Goal: Task Accomplishment & Management: Manage account settings

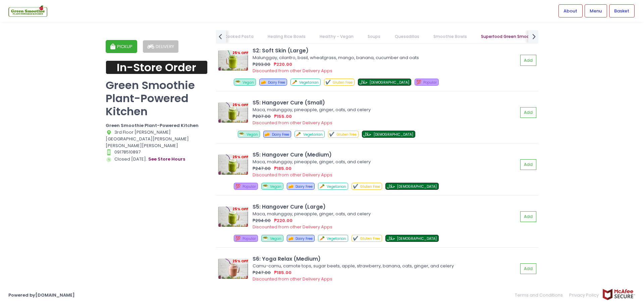
scroll to position [3642, 0]
click at [358, 118] on div "₱207.00 ₱155.00" at bounding box center [385, 116] width 265 height 7
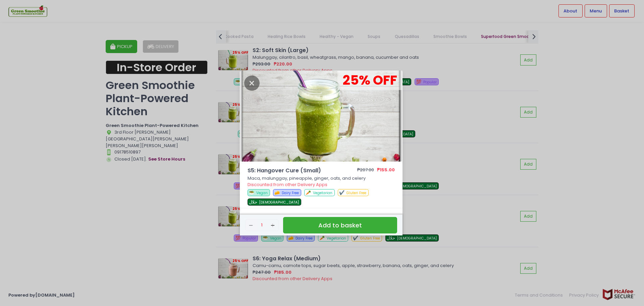
click at [476, 131] on div "25 % OFF S5: Hangover Cure (Small) ₱207.00 ₱155.00 Maca, malunggay, pineapple, …" at bounding box center [322, 153] width 644 height 306
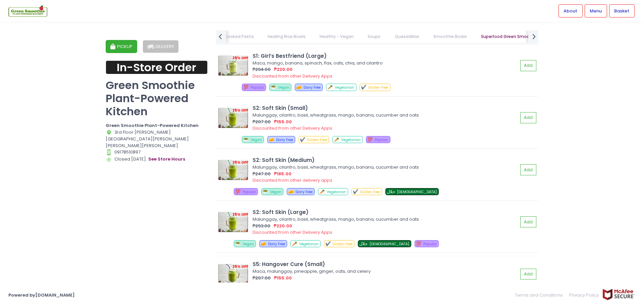
scroll to position [3443, 0]
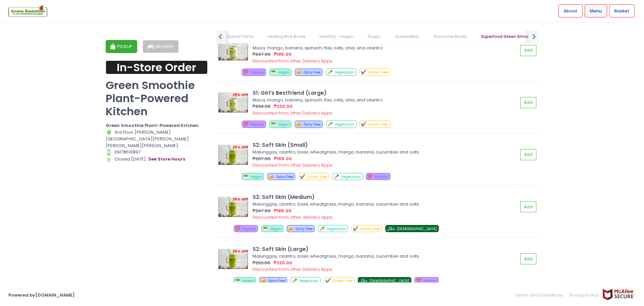
click at [593, 11] on span "Menu" at bounding box center [596, 11] width 12 height 7
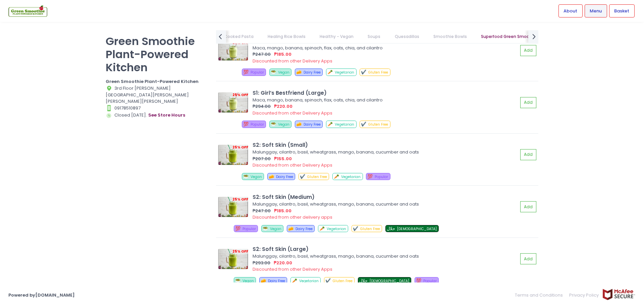
click at [593, 11] on span "Menu" at bounding box center [596, 11] width 12 height 7
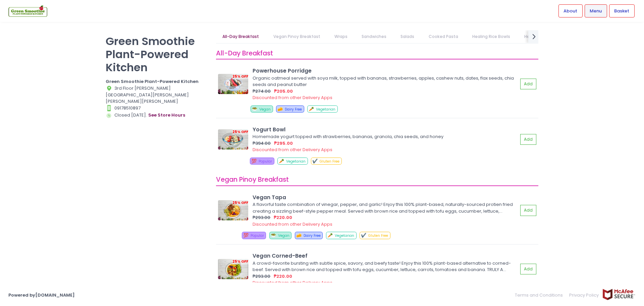
click at [29, 13] on img at bounding box center [27, 11] width 39 height 12
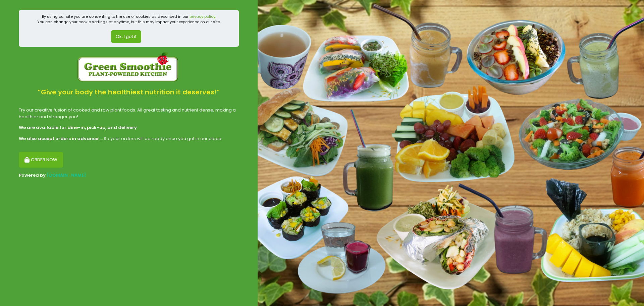
click at [251, 180] on section "By using our site you are consenting to the use of cookies as described in our …" at bounding box center [129, 153] width 258 height 306
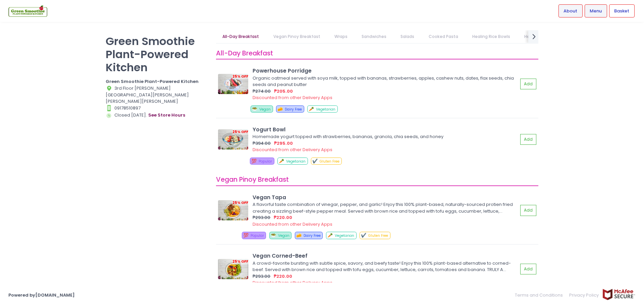
click at [576, 13] on span "About" at bounding box center [571, 11] width 14 height 7
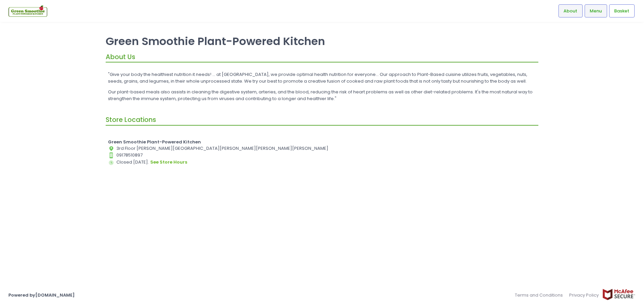
click at [593, 11] on span "Menu" at bounding box center [596, 11] width 12 height 7
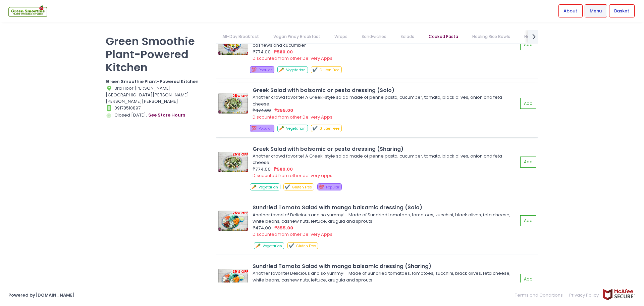
scroll to position [1286, 0]
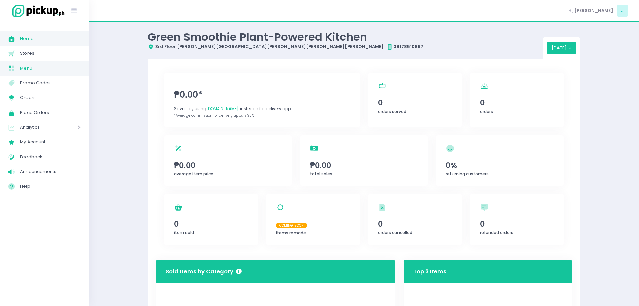
click at [41, 66] on span "Menu" at bounding box center [50, 68] width 60 height 9
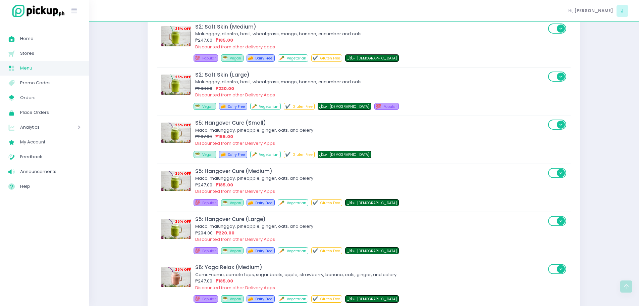
scroll to position [3602, 0]
click at [254, 131] on div "Maca, malunggay, pineapple, ginger, oats, and celery" at bounding box center [370, 130] width 351 height 7
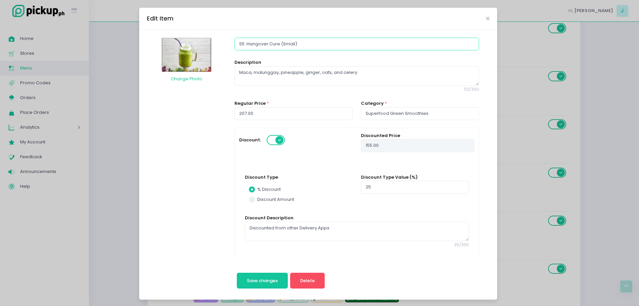
click at [240, 43] on input "S5: Hangover Cure (Small)" at bounding box center [357, 44] width 244 height 13
type input "S: Hangover Cure (Small)"
radio input "true"
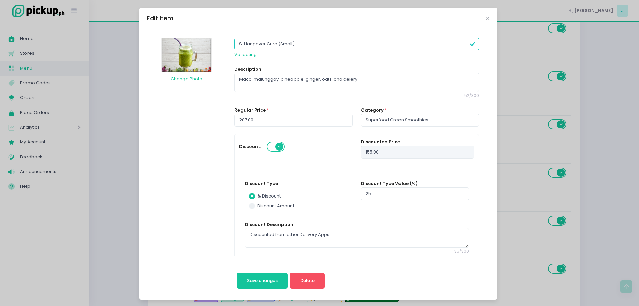
type input "S3: Hangover Cure (Small)"
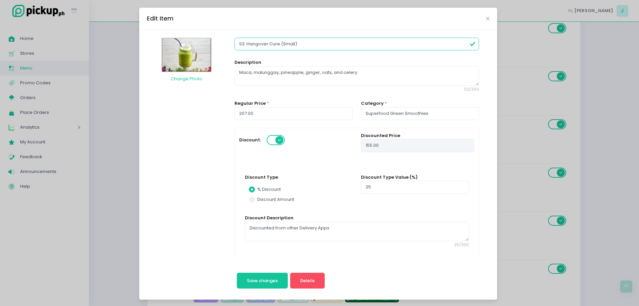
radio input "true"
type input "S3: Hangover Cure (Small)"
click at [271, 276] on button "Save changes" at bounding box center [262, 280] width 51 height 16
radio input "true"
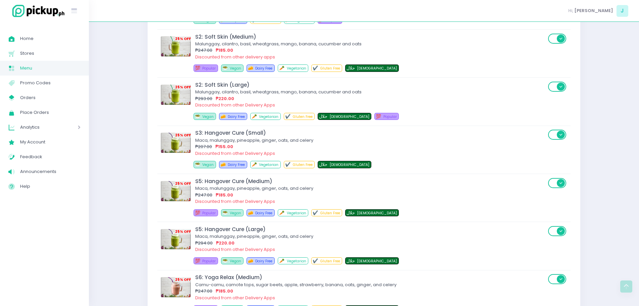
scroll to position [3592, 0]
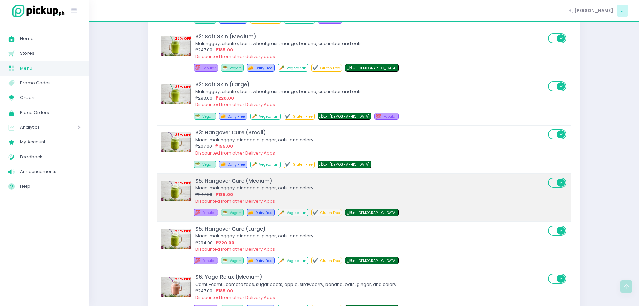
click at [228, 187] on div "Maca, malunggay, pineapple, ginger, oats, and celery" at bounding box center [370, 188] width 351 height 7
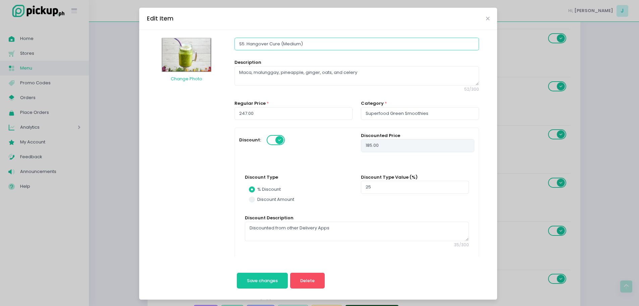
click at [240, 42] on input "S5: Hangover Cure (Medium)" at bounding box center [357, 44] width 244 height 13
type input "S: Hangover Cure (Medium)"
radio input "true"
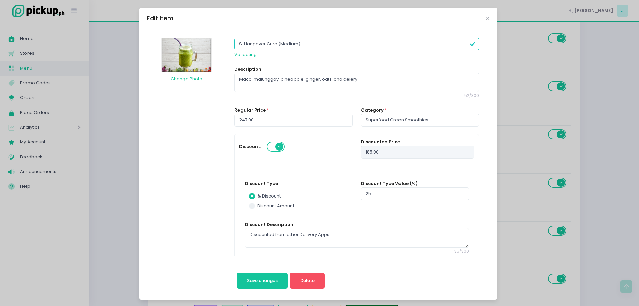
type input "S3: Hangover Cure (Medium)"
radio input "true"
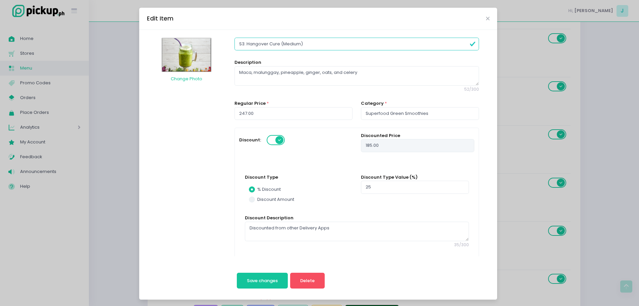
type input "S3: Hangover Cure (Medium)"
click at [237, 272] on button "Save changes" at bounding box center [262, 280] width 51 height 16
radio input "true"
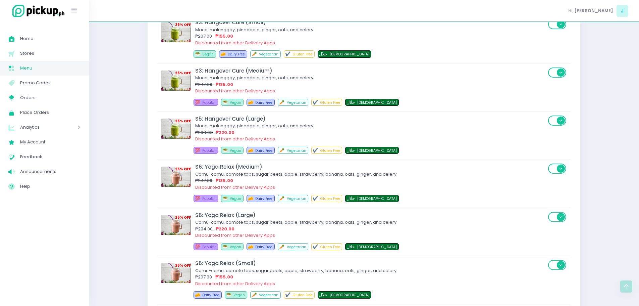
scroll to position [3702, 0]
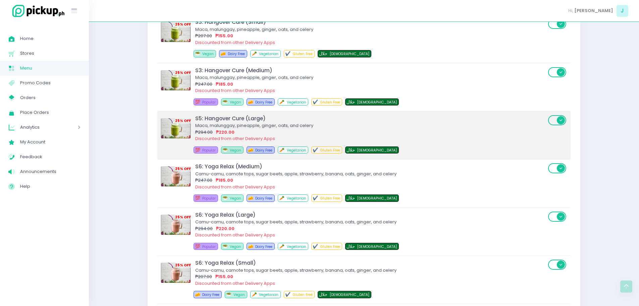
click at [240, 122] on div "Maca, malunggay, pineapple, ginger, oats, and celery" at bounding box center [370, 125] width 351 height 7
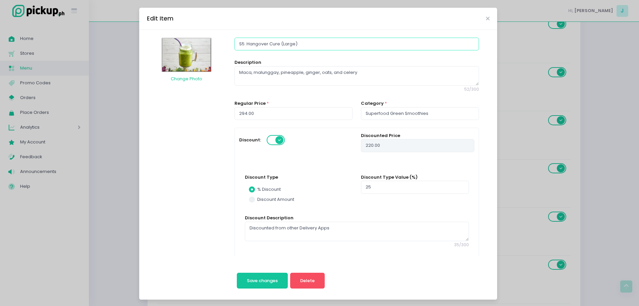
click at [240, 43] on input "S5: Hangover Cure (Large)" at bounding box center [357, 44] width 244 height 13
type input "S: Hangover Cure (Large)"
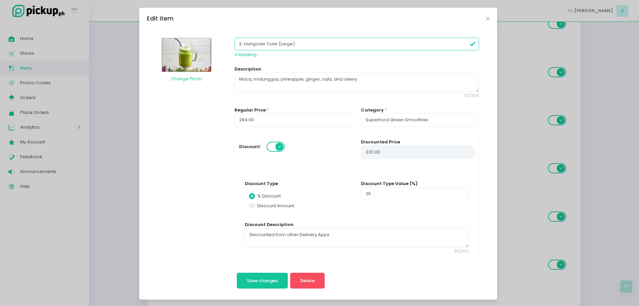
radio input "true"
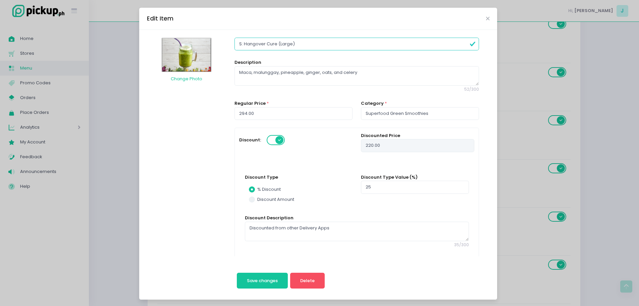
type input "S3: Hangover Cure (Large)"
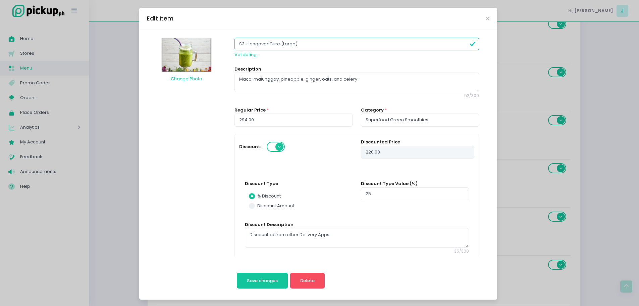
radio input "true"
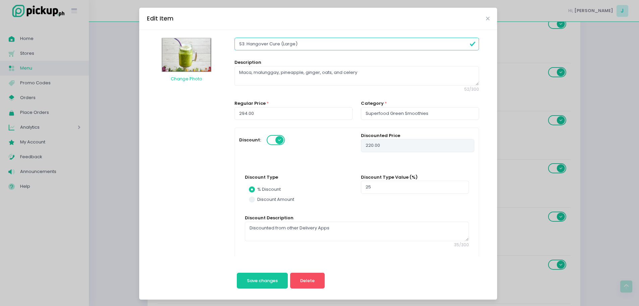
type input "S3: Hangover Cure (Large)"
click at [237, 272] on button "Save changes" at bounding box center [262, 280] width 51 height 16
radio input "true"
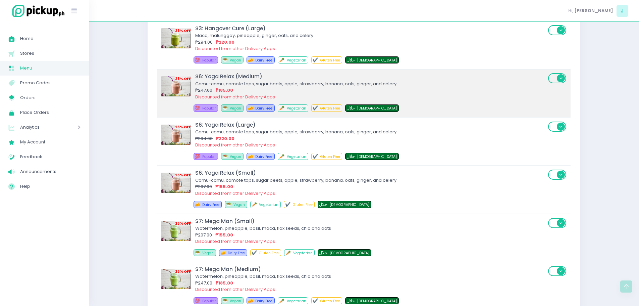
scroll to position [3792, 0]
click at [255, 87] on div "₱247.00 ₱185.00" at bounding box center [370, 90] width 351 height 7
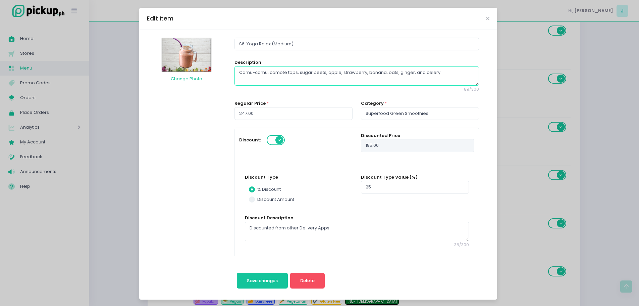
click at [267, 72] on textarea "Camu-camu, camote tops, sugar beets, apple, strawberry, banana, oats, ginger, a…" at bounding box center [357, 75] width 244 height 19
type textarea "Camu-camu,camote tops, sugar beets, apple, strawberry, banana, oats, ginger, an…"
radio input "true"
type textarea "Camu-camucamote tops, sugar beets, apple, strawberry, banana, oats, ginger, and…"
radio input "true"
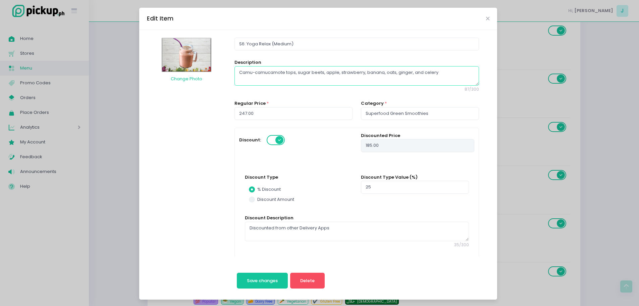
type textarea "Camu-camcamote tops, sugar beets, apple, strawberry, banana, oats, ginger, and …"
radio input "true"
type textarea "Camu-cacamote tops, sugar beets, apple, strawberry, banana, oats, ginger, and c…"
radio input "true"
type textarea "Camu-ccamote tops, sugar beets, apple, strawberry, banana, oats, ginger, and ce…"
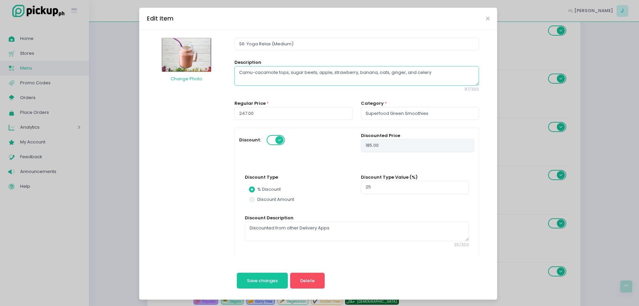
radio input "true"
type textarea "Camu-camote tops, sugar beets, apple, strawberry, banana, oats, ginger, and cel…"
radio input "true"
type textarea "Camucamote tops, sugar beets, apple, strawberry, banana, oats, ginger, and cele…"
radio input "true"
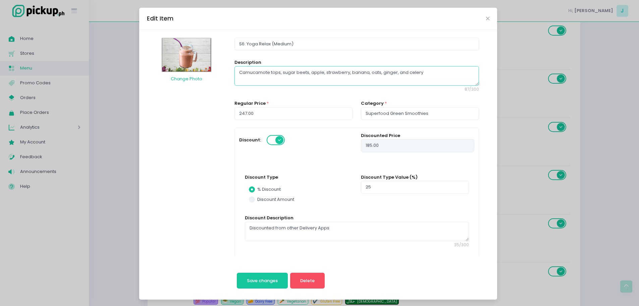
type textarea "Camcamote tops, sugar beets, apple, strawberry, banana, oats, ginger, and celery"
radio input "true"
type textarea "Cacamote tops, sugar beets, apple, strawberry, banana, oats, ginger, and celery"
radio input "true"
type textarea "Ccamote tops, sugar beets, apple, strawberry, banana, oats, ginger, and celery"
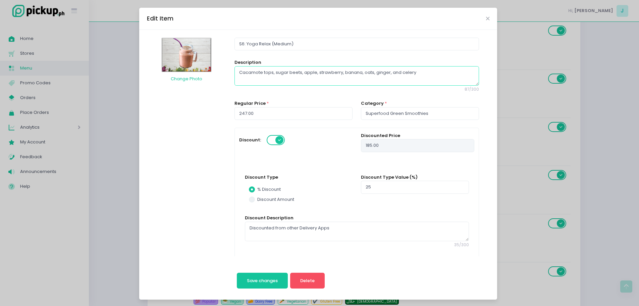
radio input "true"
type textarea "camote tops, sugar beets, apple, strawberry, banana, oats, ginger, and celery"
radio input "true"
click at [262, 73] on textarea "camote tops, sugar beets, apple, strawberry, banana, oats, ginger, and celery" at bounding box center [357, 75] width 244 height 19
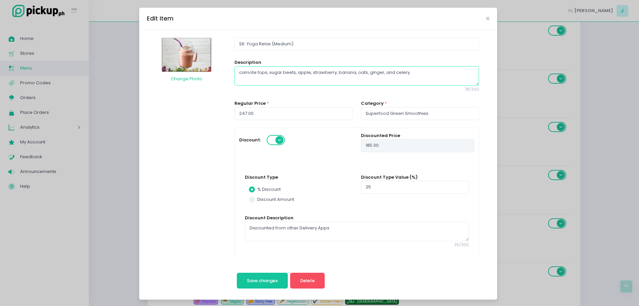
click at [262, 73] on textarea "camote tops, sugar beets, apple, strawberry, banana, oats, ginger, and celery" at bounding box center [357, 75] width 244 height 19
type textarea "camote top, sugar beets, apple, strawberry, banana, oats, ginger, and celery"
radio input "true"
type textarea "camote to, sugar beets, apple, strawberry, banana, oats, ginger, and celery"
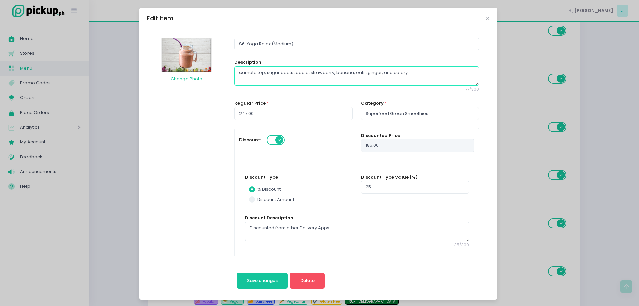
radio input "true"
type textarea "camote t, sugar beets, apple, strawberry, banana, oats, ginger, and celery"
radio input "true"
type textarea "camote , sugar beets, apple, strawberry, banana, oats, ginger, and celery"
radio input "true"
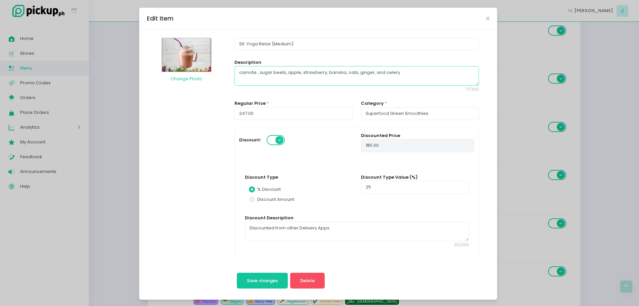
type textarea "camote, sugar beets, apple, strawberry, banana, oats, ginger, and celery"
radio input "true"
type textarea "camot, sugar beets, apple, strawberry, banana, oats, ginger, and celery"
radio input "true"
type textarea "camo, sugar beets, apple, strawberry, banana, oats, ginger, and celery"
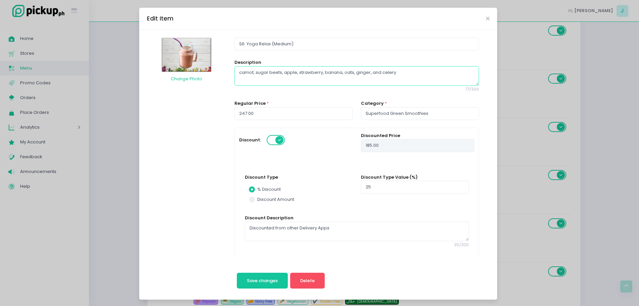
radio input "true"
type textarea "cam, sugar beets, apple, strawberry, banana, oats, ginger, and celery"
radio input "true"
type textarea "ca, sugar beets, apple, strawberry, banana, oats, ginger, and celery"
radio input "true"
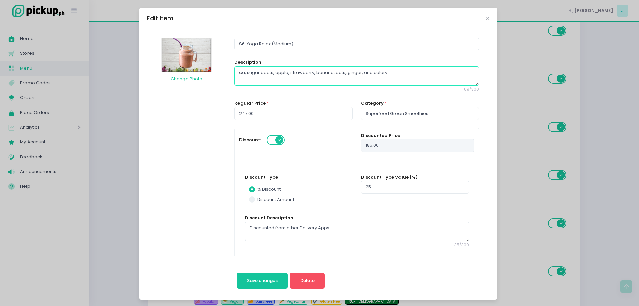
type textarea "c, sugar beets, apple, strawberry, banana, oats, ginger, and celery"
radio input "true"
type textarea ", sugar beets, apple, strawberry, banana, oats, ginger, and celery"
radio input "true"
type textarea "M, sugar beets, apple, strawberry, banana, oats, ginger, and celery"
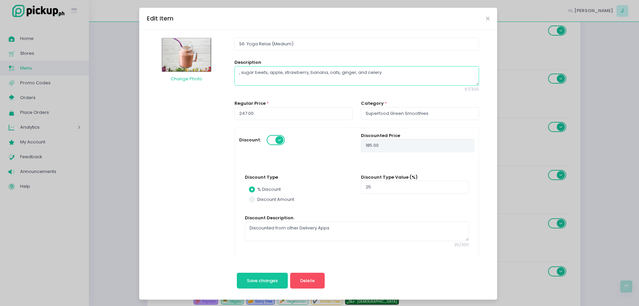
radio input "true"
type textarea "Ma, sugar beets, apple, strawberry, banana, oats, ginger, and celery"
radio input "true"
type textarea "Ma;, sugar beets, apple, strawberry, banana, oats, ginger, and celery"
radio input "true"
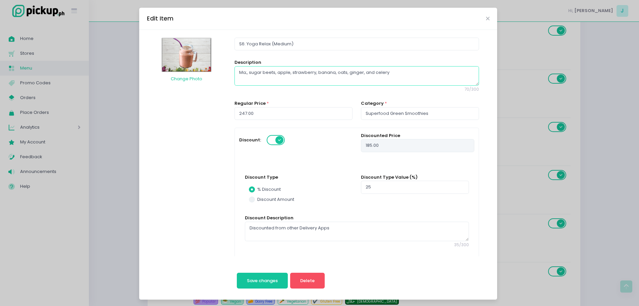
type textarea "Ma, sugar beets, apple, strawberry, banana, oats, ginger, and celery"
radio input "true"
type textarea "Mal, sugar beets, apple, strawberry, banana, oats, ginger, and celery"
radio input "true"
type textarea "Malu, sugar beets, apple, strawberry, banana, oats, ginger, and celery"
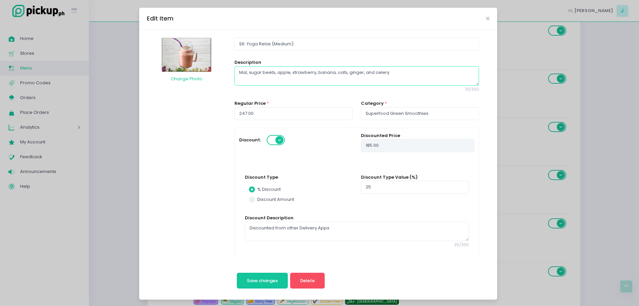
radio input "true"
type textarea "Malun, sugar beets, apple, strawberry, banana, oats, ginger, and celery"
radio input "true"
type textarea "Malung, sugar beets, apple, strawberry, banana, oats, ginger, and celery"
radio input "true"
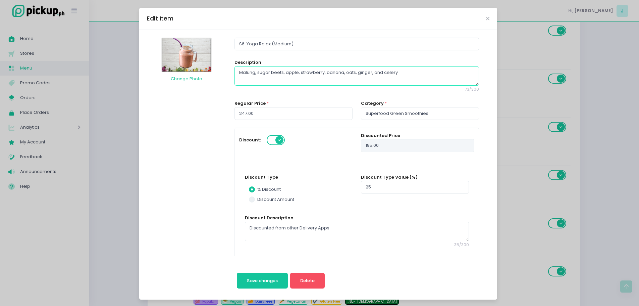
type textarea "Malungg, sugar beets, apple, strawberry, banana, oats, ginger, and celery"
radio input "true"
type textarea "Malungga, sugar beets, apple, strawberry, banana, oats, ginger, and celery"
radio input "true"
type textarea "Malunggay, sugar beets, apple, strawberry, banana, oats, ginger, and celery"
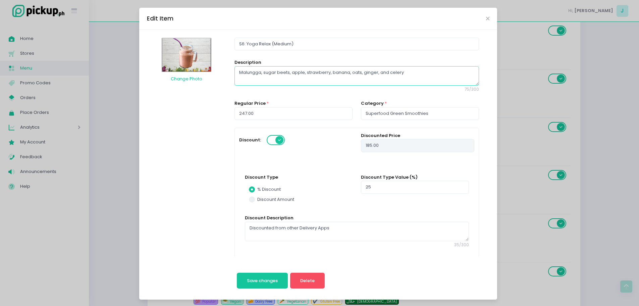
radio input "true"
type textarea "Malunggay , sugar beets, apple, strawberry, banana, oats, ginger, and celery"
radio input "true"
type textarea "Malunggay, sugar beets, apple, strawberry, banana, oats, ginger, and celery"
radio input "true"
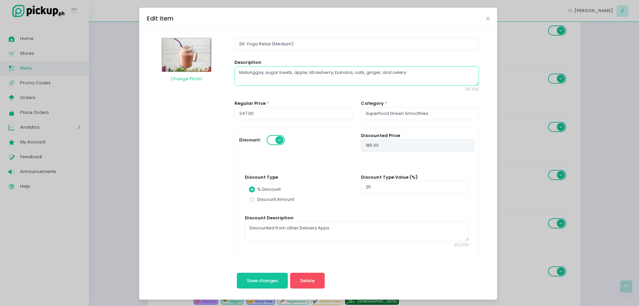
click at [407, 73] on textarea "Malunggay, sugar beets, apple, strawberry, banana, oats, ginger, and celery" at bounding box center [357, 75] width 244 height 19
type textarea "Malunggay, sugar beets, apple, strawberry, banana, oats, ginger, and celery"
radio input "true"
type textarea "Malunggay, sugar beets, apple, strawberry, banana, oats, ginger, and celery."
radio input "true"
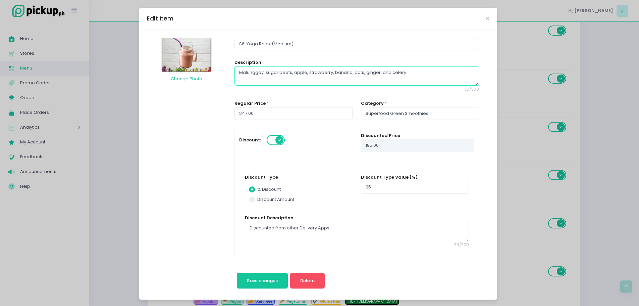
type textarea "Malunggay, sugar beets, apple, strawberry, banana, oats, ginger, and celery."
click at [391, 39] on input "S6: Yoga Relax (Medium)" at bounding box center [357, 44] width 244 height 13
click at [237, 272] on button "Save changes" at bounding box center [262, 280] width 51 height 16
radio input "true"
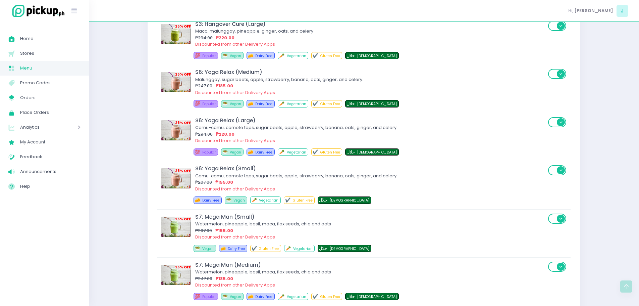
scroll to position [3796, 0]
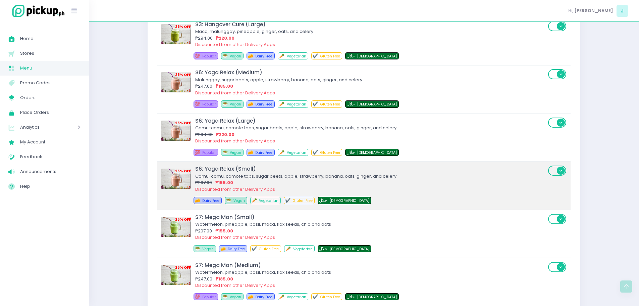
click at [276, 180] on div "₱207.00 ₱155.00" at bounding box center [370, 182] width 351 height 7
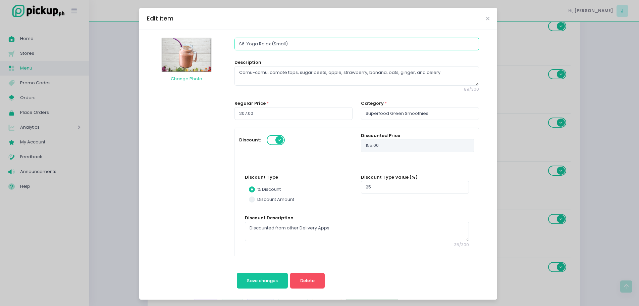
click at [240, 44] on input "S6: Yoga Relax (Small)" at bounding box center [357, 44] width 244 height 13
type input "S: Yoga Relax (Small)"
radio input "true"
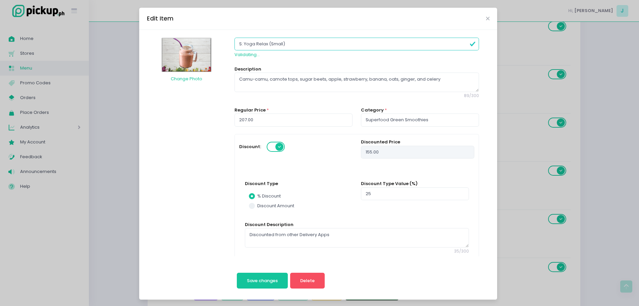
type input "S4: Yoga Relax (Small)"
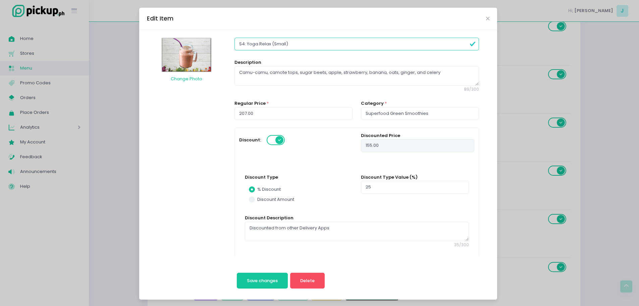
radio input "true"
type input "S4: Yoga Relax (Small)"
radio input "true"
click at [293, 72] on textarea "Camu-camu, camote tops, sugar beets, apple, strawberry, banana, oats, ginger, a…" at bounding box center [357, 75] width 244 height 19
type textarea "Camu-camu, camote top, sugar beets, apple, strawberry, banana, oats, ginger, an…"
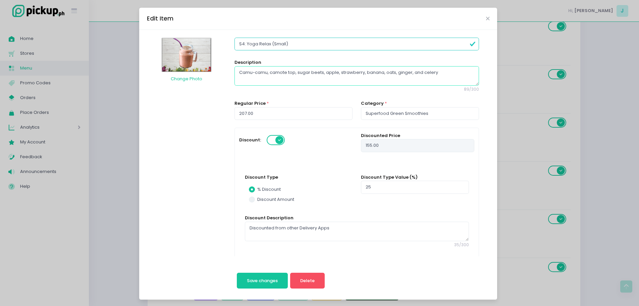
radio input "true"
type textarea "Camu-camu, camote t, sugar beets, apple, strawberry, banana, oats, ginger, and …"
radio input "true"
type textarea "Camu-camu, camote , sugar beets, apple, strawberry, banana, oats, ginger, and c…"
radio input "true"
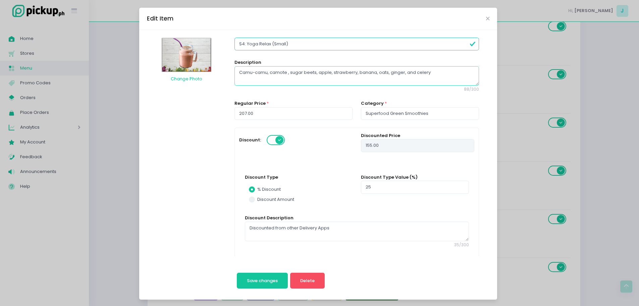
type textarea "Camu-camu, camote, sugar beets, apple, strawberry, banana, oats, ginger, and ce…"
radio input "true"
type textarea "Camu-camu, camot, sugar beets, apple, strawberry, banana, oats, ginger, and cel…"
radio input "true"
type textarea "Camu-camu, camo, sugar beets, apple, strawberry, banana, oats, ginger, and cele…"
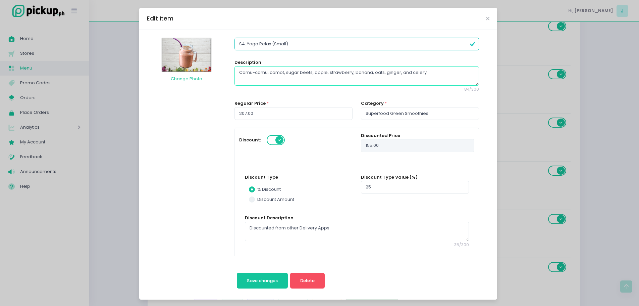
radio input "true"
type textarea "Camu-camu, cam, sugar beets, apple, strawberry, banana, oats, ginger, and celery"
radio input "true"
type textarea "Camu-camu, ca, sugar beets, apple, strawberry, banana, oats, ginger, and celery"
radio input "true"
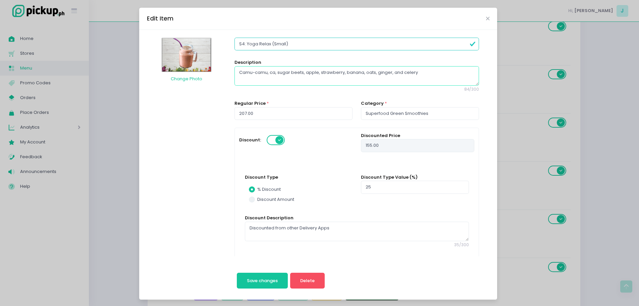
type textarea "Camu-camu, c, sugar beets, apple, strawberry, banana, oats, ginger, and celery"
radio input "true"
type textarea "Camu-camu, , sugar beets, apple, strawberry, banana, oats, ginger, and celery"
radio input "true"
type textarea "Camu-camu,, sugar beets, apple, strawberry, banana, oats, ginger, and celery"
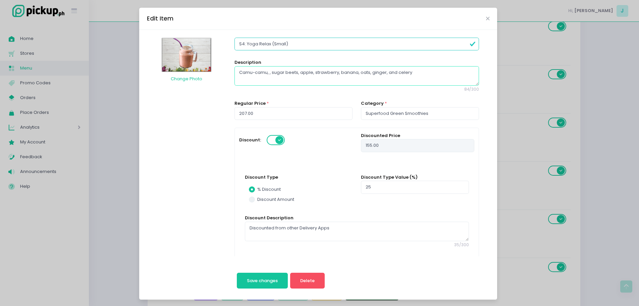
radio input "true"
type textarea "Camu-camu, sugar beets, apple, strawberry, banana, oats, ginger, and celery"
radio input "true"
type textarea "Camu-cam, sugar beets, apple, strawberry, banana, oats, ginger, and celery"
radio input "true"
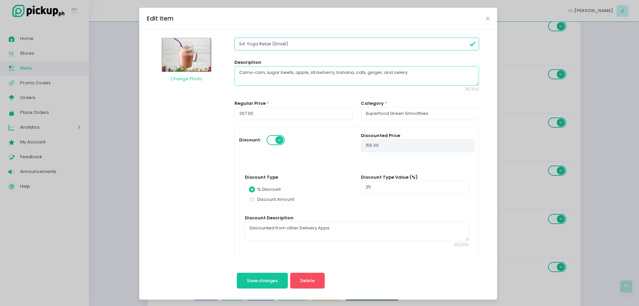
type textarea "Camu-ca, sugar beets, apple, strawberry, banana, oats, ginger, and celery"
radio input "true"
type textarea "Camu-c, sugar beets, apple, strawberry, banana, oats, ginger, and celery"
radio input "true"
type textarea "Camu-, sugar beets, apple, strawberry, banana, oats, ginger, and celery"
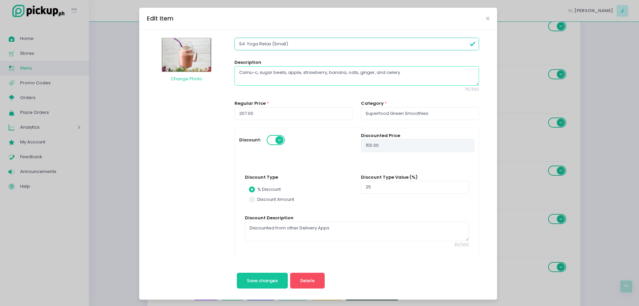
radio input "true"
type textarea "Camu, sugar beets, apple, strawberry, banana, oats, ginger, and celery"
radio input "true"
type textarea "Cam, sugar beets, apple, strawberry, banana, oats, ginger, and celery"
radio input "true"
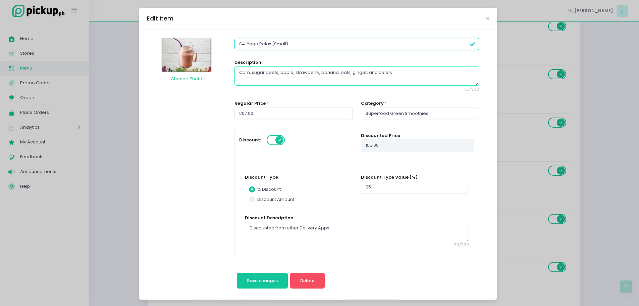
type textarea "Ca, sugar beets, apple, strawberry, banana, oats, ginger, and celery"
radio input "true"
type textarea "C, sugar beets, apple, strawberry, banana, oats, ginger, and celery"
radio input "true"
type textarea ", sugar beets, apple, strawberry, banana, oats, ginger, and celery"
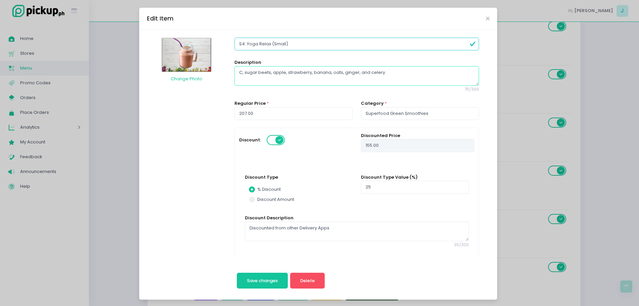
radio input "true"
type textarea "M, sugar beets, apple, strawberry, banana, oats, ginger, and celery"
radio input "true"
type textarea "Ma, sugar beets, apple, strawberry, banana, oats, ginger, and celery"
radio input "true"
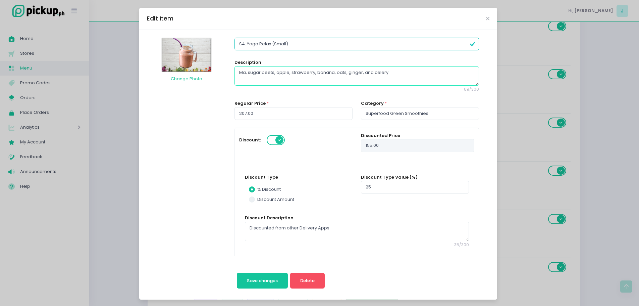
type textarea "Mal, sugar beets, apple, strawberry, banana, oats, ginger, and celery"
radio input "true"
type textarea "Malu, sugar beets, apple, strawberry, banana, oats, ginger, and celery"
radio input "true"
type textarea "Malun, sugar beets, apple, strawberry, banana, oats, ginger, and celery"
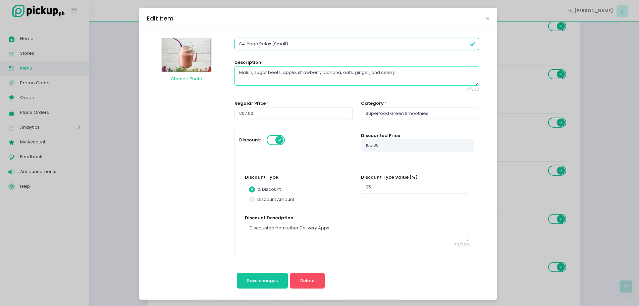
radio input "true"
type textarea "Malung, sugar beets, apple, strawberry, banana, oats, ginger, and celery"
radio input "true"
type textarea "Malungg, sugar beets, apple, strawberry, banana, oats, ginger, and celery"
radio input "true"
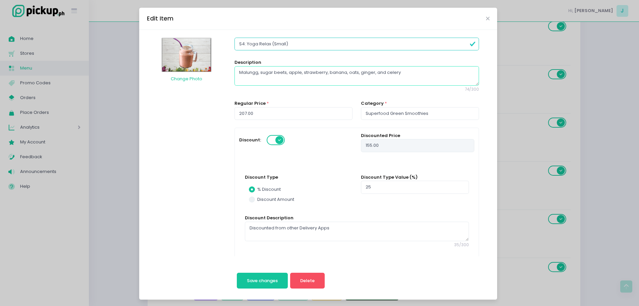
type textarea "Malungga, sugar beets, apple, strawberry, banana, oats, ginger, and celery"
radio input "true"
type textarea "Malunggay, sugar beets, apple, strawberry, banana, oats, ginger, and celery"
radio input "true"
click at [410, 75] on textarea "Malunggay, sugar beets, apple, strawberry, banana, oats, ginger, and celery" at bounding box center [357, 75] width 244 height 19
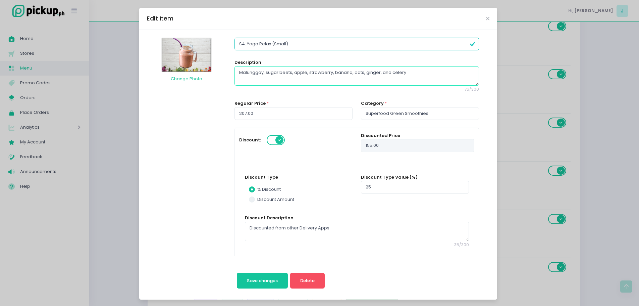
type textarea "Malunggay, sugar beets, apple, strawberry, banana, oats, ginger, and celery."
radio input "true"
type textarea "Malunggay, sugar beets, apple, strawberry, banana, oats, ginger, and celery."
radio input "true"
type textarea "Malunggay, sugar beets, apple, strawberry, banana, oats, ginger, and celery."
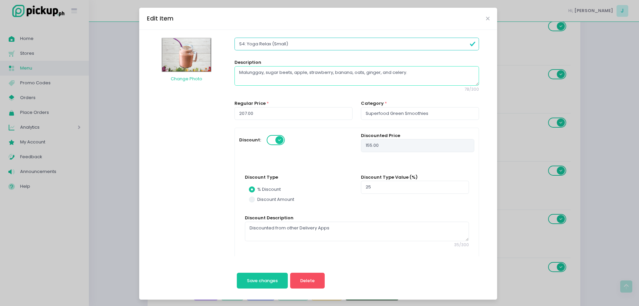
radio input "true"
type textarea "Malunggay, sugar beets, apple, strawberry, banana, oats, ginger, and celery."
click at [317, 38] on input "S4: Yoga Relax (Small)" at bounding box center [357, 44] width 244 height 13
click at [237, 272] on button "Save changes" at bounding box center [262, 280] width 51 height 16
radio input "true"
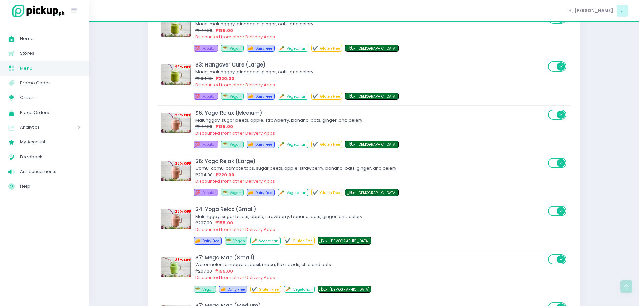
scroll to position [3756, 0]
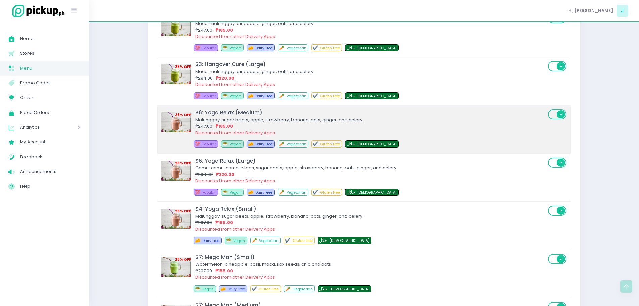
click at [299, 126] on div "₱247.00 ₱185.00" at bounding box center [370, 126] width 351 height 7
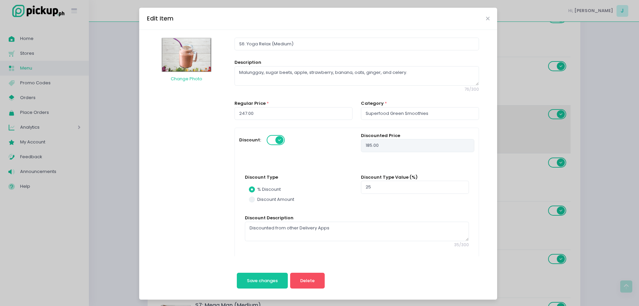
click at [299, 132] on div "Discount:" at bounding box center [295, 141] width 113 height 18
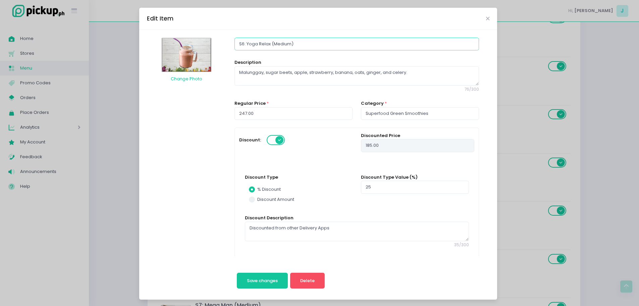
click at [240, 43] on input "S6: Yoga Relax (Medium)" at bounding box center [357, 44] width 244 height 13
type input "S: Yoga Relax (Medium)"
radio input "true"
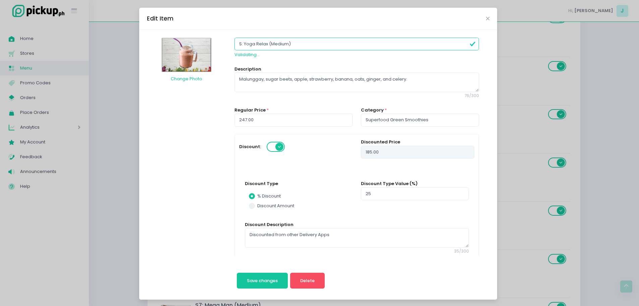
type input "S4: Yoga Relax (Medium)"
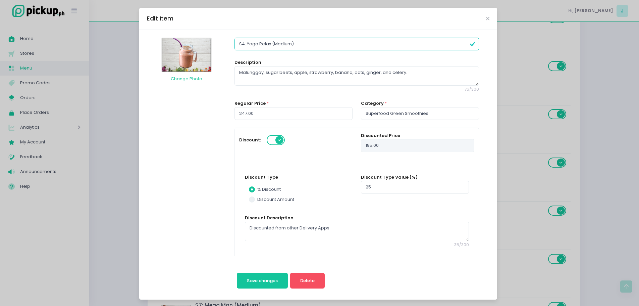
radio input "true"
click at [364, 39] on input "S4: Yoga Relax (Medium)" at bounding box center [357, 44] width 244 height 13
type input "S4: Yoga Relax (Medium)"
click at [237, 272] on button "Save changes" at bounding box center [262, 280] width 51 height 16
radio input "true"
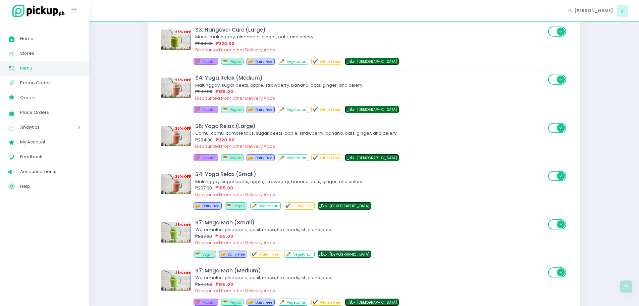
scroll to position [3791, 0]
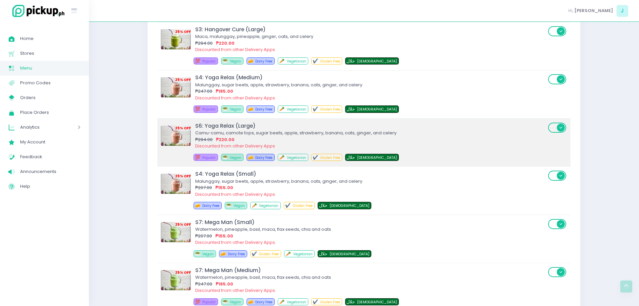
click at [280, 129] on div "S6: Yoga Relax (Large)" at bounding box center [370, 126] width 351 height 8
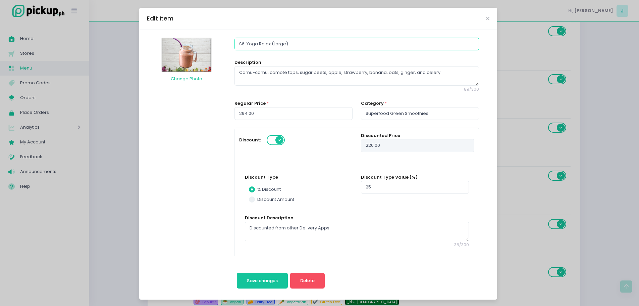
click at [240, 42] on input "S6: Yoga Relax (Large)" at bounding box center [357, 44] width 244 height 13
type input "S: Yoga Relax (Large)"
radio input "true"
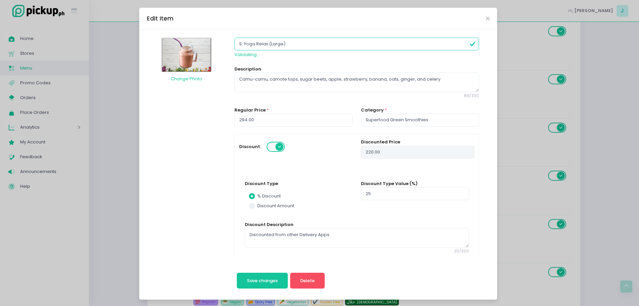
type input "S4: Yoga Relax (Large)"
radio input "true"
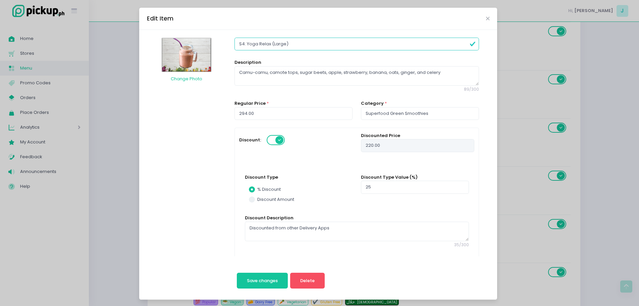
type input "S4: Yoga Relax (Large)"
radio input "true"
click at [295, 73] on textarea "Camu-camu, camote tops, sugar beets, apple, strawberry, banana, oats, ginger, a…" at bounding box center [357, 75] width 244 height 19
drag, startPoint x: 295, startPoint y: 73, endPoint x: 202, endPoint y: 84, distance: 93.9
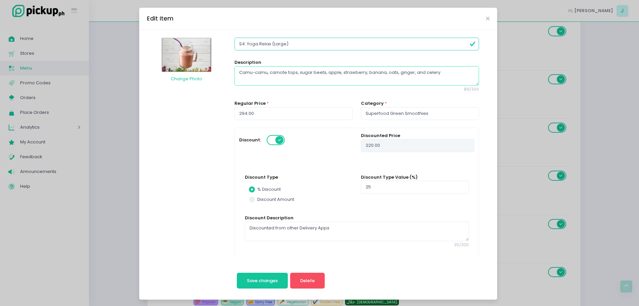
type textarea "M sugar beets, apple, strawberry, banana, oats, ginger, and celery"
radio input "true"
type textarea "Ma sugar beets, apple, strawberry, banana, oats, ginger, and celery"
radio input "true"
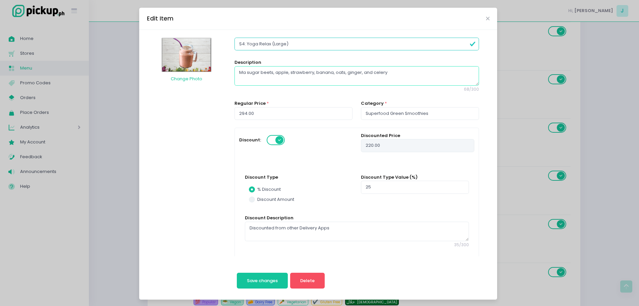
type textarea "Mal sugar beets, apple, strawberry, banana, oats, ginger, and celery"
radio input "true"
type textarea "Malu sugar beets, apple, strawberry, banana, oats, ginger, and celery"
radio input "true"
type textarea "Malun sugar beets, apple, strawberry, banana, oats, ginger, and celery"
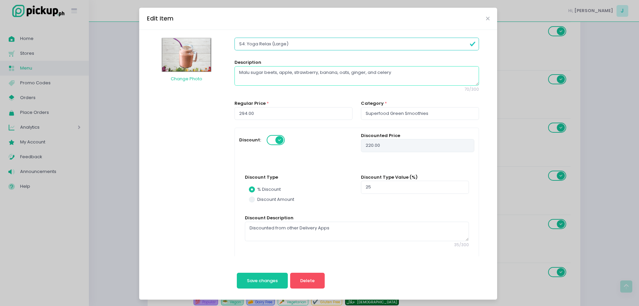
radio input "true"
type textarea "Malung sugar beets, apple, strawberry, banana, oats, ginger, and celery"
radio input "true"
type textarea "Malungg sugar beets, apple, strawberry, banana, oats, ginger, and celery"
radio input "true"
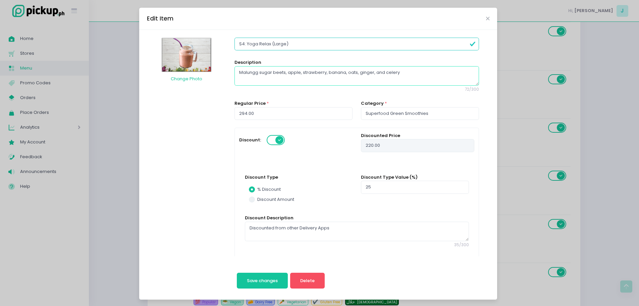
type textarea "Malungga sugar beets, apple, strawberry, banana, oats, ginger, and celery"
radio input "true"
type textarea "Malunggay sugar beets, apple, strawberry, banana, oats, ginger, and celery"
radio input "true"
type textarea "Malunggay, sugar beets, apple, strawberry, banana, oats, ginger, and celery"
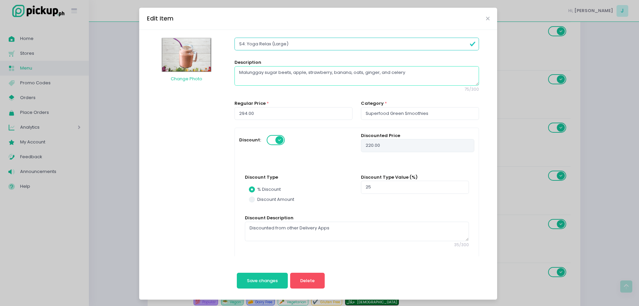
radio input "true"
click at [409, 72] on textarea "Malunggay, sugar beets, apple, strawberry, banana, oats, ginger, and celery" at bounding box center [357, 75] width 244 height 19
click at [417, 42] on input "S4: Yoga Relax (Large)" at bounding box center [357, 44] width 244 height 13
click at [237, 272] on button "Save changes" at bounding box center [262, 280] width 51 height 16
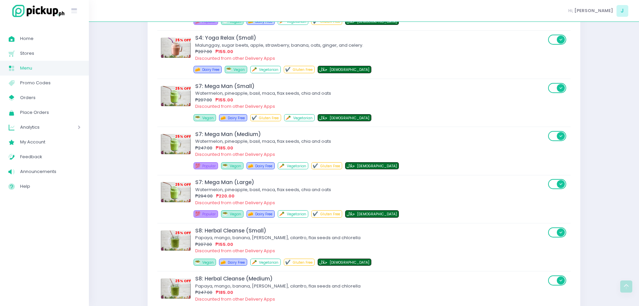
scroll to position [3968, 0]
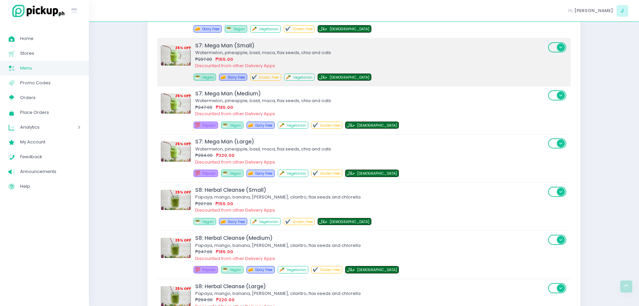
click at [211, 51] on div "Watermelon, pineapple, basil, maca, flax seeds, chia and oats" at bounding box center [370, 52] width 351 height 7
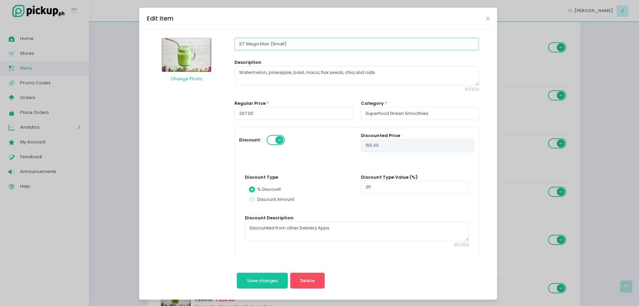
click at [240, 43] on input "S7: Mega Man (Small)" at bounding box center [357, 44] width 244 height 13
drag, startPoint x: 266, startPoint y: 71, endPoint x: 177, endPoint y: 83, distance: 90.4
click at [361, 73] on textarea "Pineapple, banana, basil, maca, flax seeds, chia and oats" at bounding box center [357, 75] width 244 height 19
drag, startPoint x: 369, startPoint y: 71, endPoint x: 102, endPoint y: 97, distance: 268.7
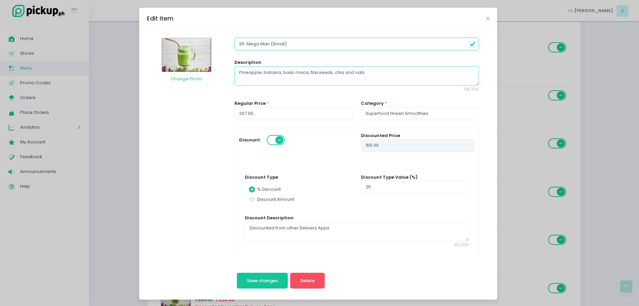
click at [102, 97] on div "Edit Item Change Photo S5: Mega Man (Small) Description Pineapple, banana, basi…" at bounding box center [319, 153] width 639 height 306
click at [338, 43] on input "S5: Mega Man (Small)" at bounding box center [357, 44] width 244 height 13
click at [237, 272] on button "Save changes" at bounding box center [262, 280] width 51 height 16
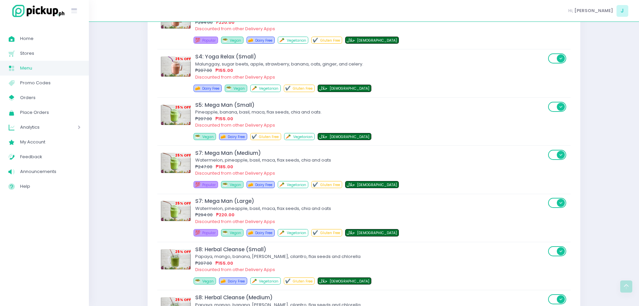
scroll to position [3907, 0]
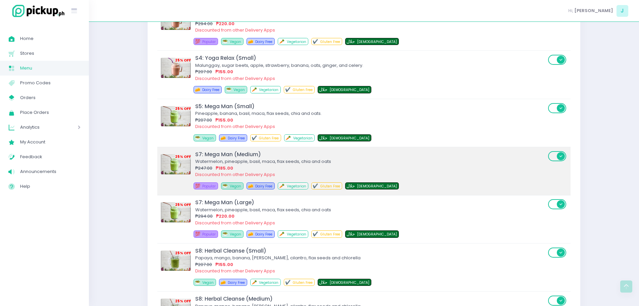
click at [262, 172] on div "Discounted from other Delivery Apps" at bounding box center [370, 174] width 351 height 7
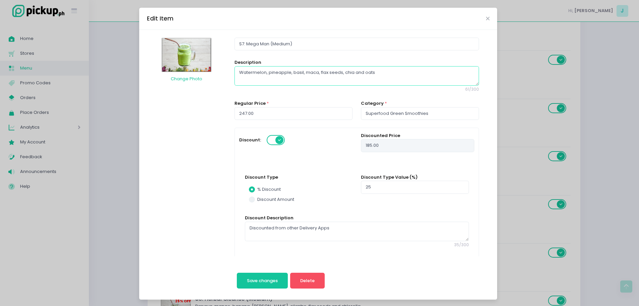
click at [377, 71] on textarea "Watermelon, pineapple, basil, maca, flax seeds, chia and oats" at bounding box center [357, 75] width 244 height 19
paste textarea "Pineapple, banana, basil, maca, flax seeds, chia and oats."
click at [239, 43] on input "S7: Mega Man (Medium)" at bounding box center [357, 44] width 244 height 13
click at [292, 43] on input "S5: Mega Man (Medium)" at bounding box center [357, 44] width 244 height 13
click at [237, 272] on button "Save changes" at bounding box center [262, 280] width 51 height 16
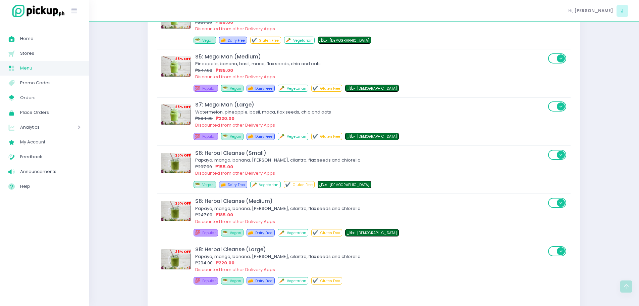
scroll to position [4004, 0]
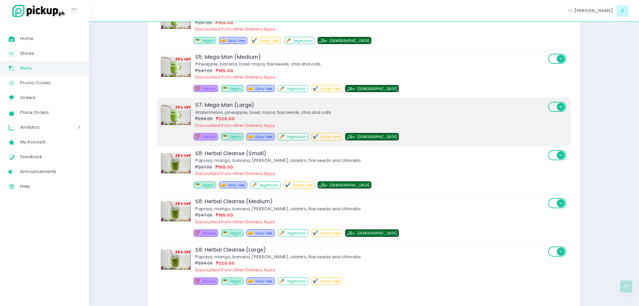
click at [205, 106] on div "S7: Mega Man (Large)" at bounding box center [370, 105] width 351 height 8
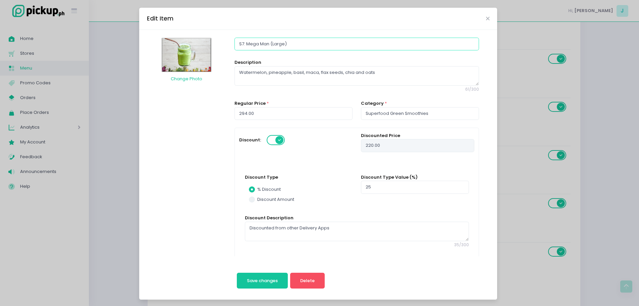
drag, startPoint x: 240, startPoint y: 43, endPoint x: 389, endPoint y: 41, distance: 148.4
click at [389, 41] on input "S7: Mega Man (Large)" at bounding box center [357, 44] width 244 height 13
click at [239, 46] on input "S7: Mega Man (Large)" at bounding box center [357, 44] width 244 height 13
drag, startPoint x: 371, startPoint y: 70, endPoint x: 173, endPoint y: 83, distance: 198.1
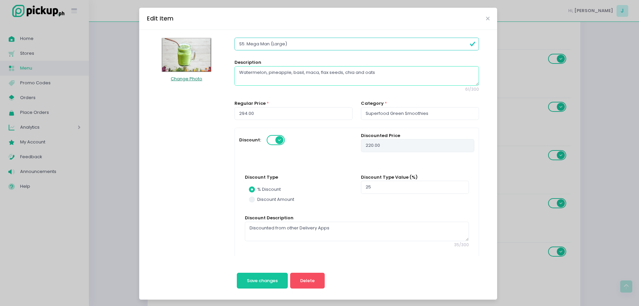
paste textarea "Pineapple, banana, basil, maca, flax seeds, chia and oats."
click at [420, 46] on input "S5: Mega Man (Large)" at bounding box center [357, 44] width 244 height 13
click at [237, 272] on button "Save changes" at bounding box center [262, 280] width 51 height 16
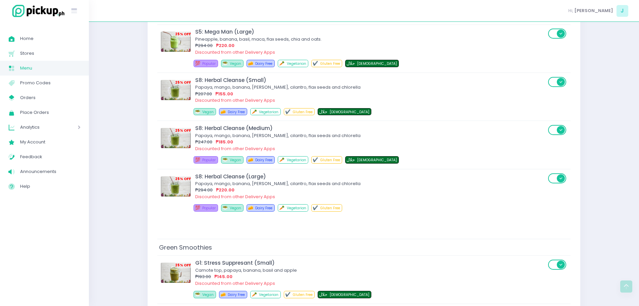
scroll to position [4078, 0]
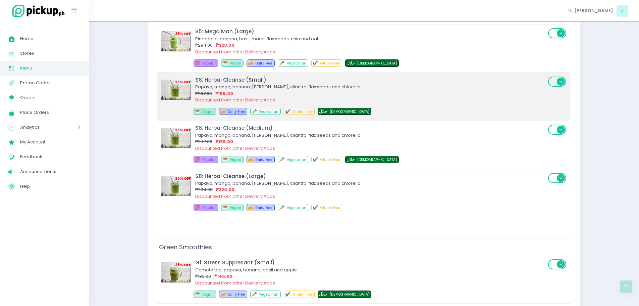
click at [285, 91] on div "₱207.00 ₱155.00" at bounding box center [370, 93] width 351 height 7
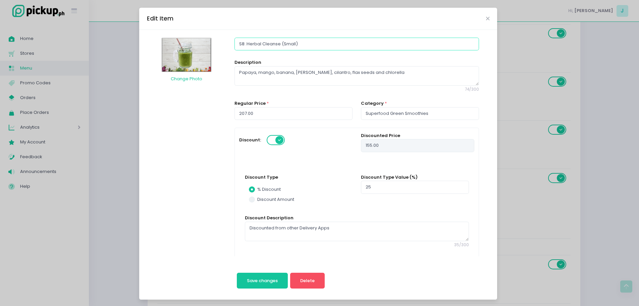
click at [240, 47] on input "S8: Herbal Cleanse (Small)" at bounding box center [357, 44] width 244 height 13
click at [399, 70] on textarea "Papaya, mango, banana, [PERSON_NAME], cilantro, flax seeds and chlorella" at bounding box center [357, 75] width 244 height 19
drag, startPoint x: 399, startPoint y: 70, endPoint x: 229, endPoint y: 76, distance: 169.9
paste textarea "Papaya, mango, banana, [PERSON_NAME], cilantro, flax seeds and spirulina."
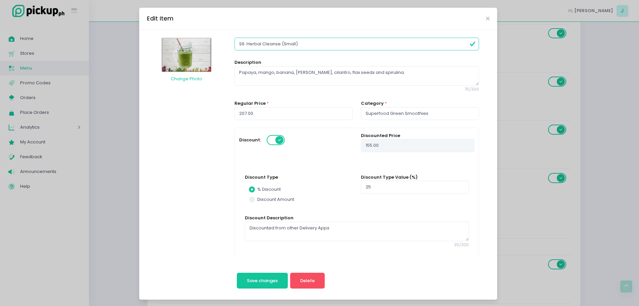
click at [348, 47] on input "S6: Herbal Cleanse (Small)" at bounding box center [357, 44] width 244 height 13
click at [237, 272] on button "Save changes" at bounding box center [262, 280] width 51 height 16
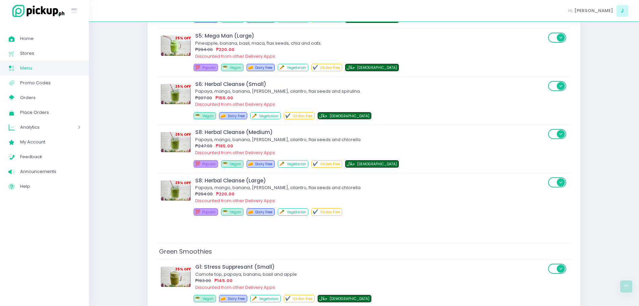
scroll to position [4074, 0]
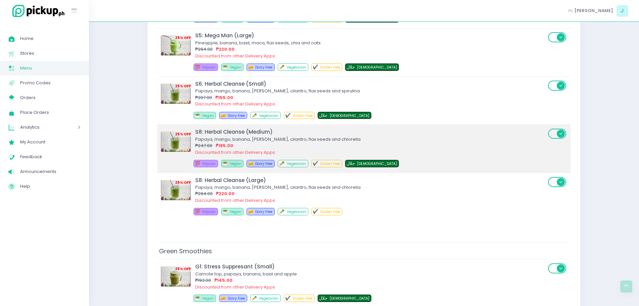
click at [275, 134] on div "S8: Herbal Cleanse (Medium)" at bounding box center [370, 132] width 351 height 8
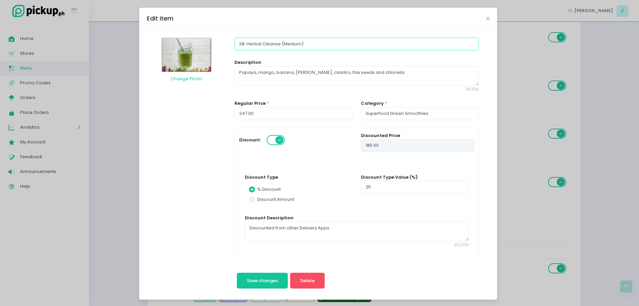
click at [239, 43] on input "S8: Herbal Cleanse (Medium)" at bounding box center [357, 44] width 244 height 13
drag, startPoint x: 396, startPoint y: 73, endPoint x: 168, endPoint y: 112, distance: 231.1
paste textarea "Papaya, mango, banana, [PERSON_NAME], cilantro, flax seeds and spirulina."
click at [320, 44] on input "S6: Herbal Cleanse (Medium)" at bounding box center [357, 44] width 244 height 13
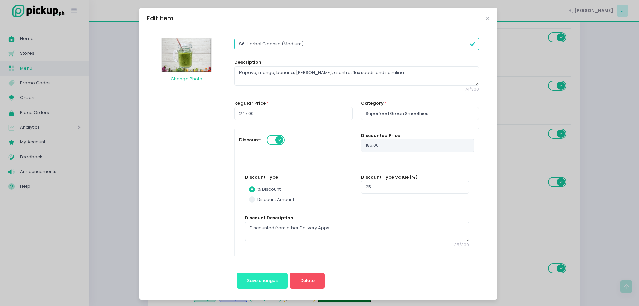
click at [250, 278] on span "Save changes" at bounding box center [262, 280] width 31 height 6
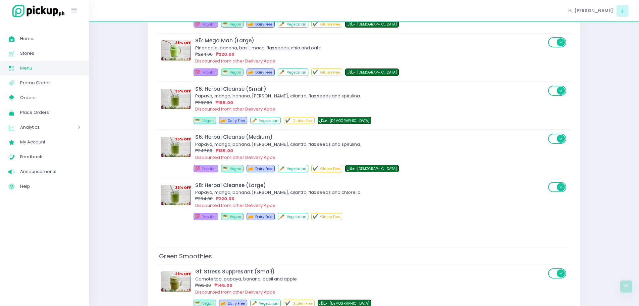
scroll to position [4127, 0]
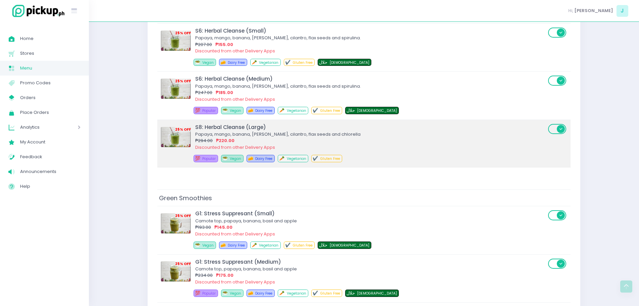
click at [270, 146] on div "Discounted from other Delivery Apps" at bounding box center [370, 147] width 351 height 7
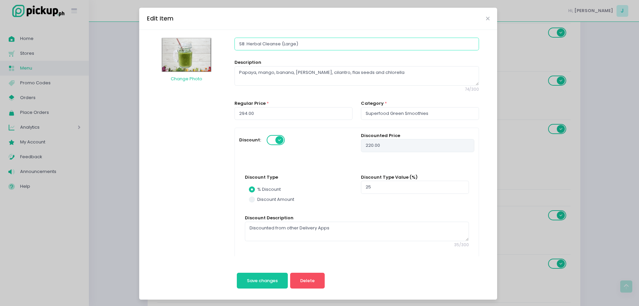
click at [239, 44] on input "S8: Herbal Cleanse (Large)" at bounding box center [357, 44] width 244 height 13
drag, startPoint x: 395, startPoint y: 72, endPoint x: 124, endPoint y: 103, distance: 272.6
click at [124, 103] on div "Edit Item Change Photo S6: Herbal Cleanse (Large) Description Papaya, mango, ba…" at bounding box center [319, 153] width 639 height 306
drag, startPoint x: 262, startPoint y: 64, endPoint x: 244, endPoint y: 69, distance: 18.6
click at [244, 69] on textarea at bounding box center [357, 75] width 244 height 19
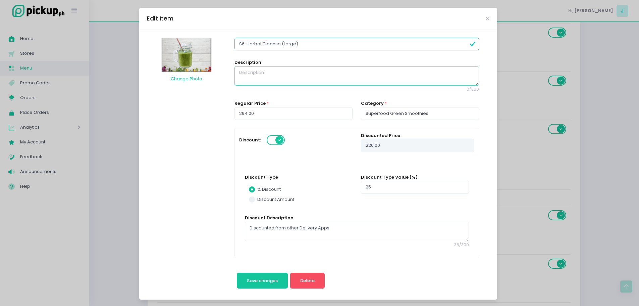
paste textarea "Papaya, mango, banana, [PERSON_NAME], cilantro, flax seeds and spirulina."
click at [311, 45] on input "S6: Herbal Cleanse (Large)" at bounding box center [357, 44] width 244 height 13
click at [237, 272] on button "Save changes" at bounding box center [262, 280] width 51 height 16
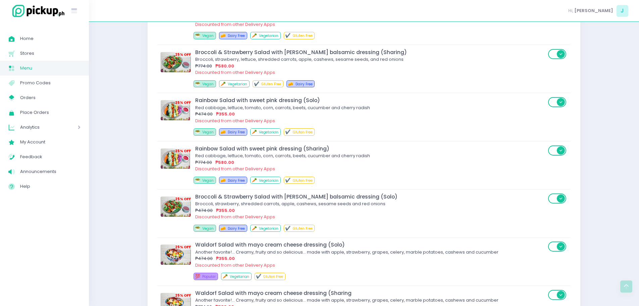
scroll to position [1103, 0]
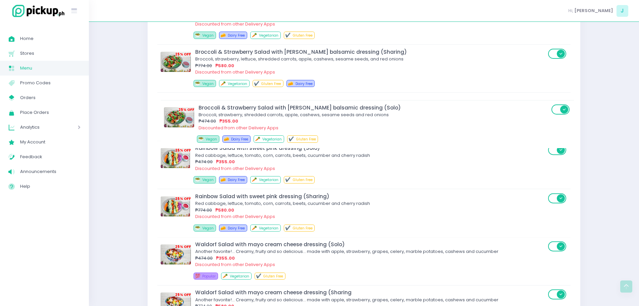
drag, startPoint x: 455, startPoint y: 203, endPoint x: 458, endPoint y: 107, distance: 95.7
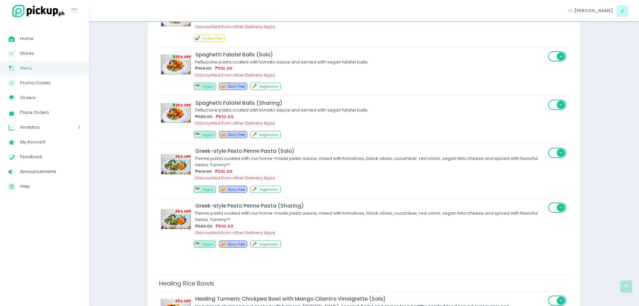
scroll to position [1826, 0]
click at [458, 107] on div "Fettuccine pasta coated with tomato sauce and served with vegan falafel balls." at bounding box center [370, 109] width 351 height 7
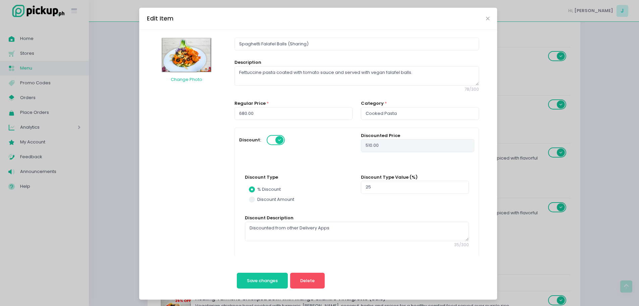
click at [519, 120] on div "Edit Item Change Photo Spaghetti Falafel Balls (Sharing) Description Fettuccine…" at bounding box center [319, 153] width 639 height 306
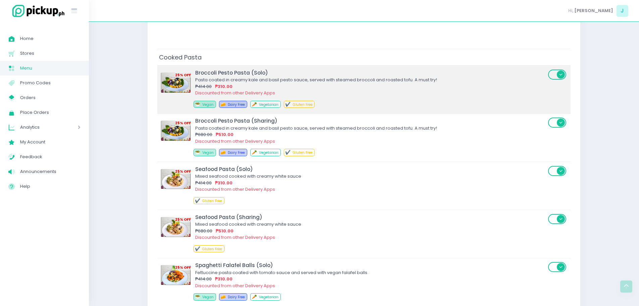
scroll to position [1662, 0]
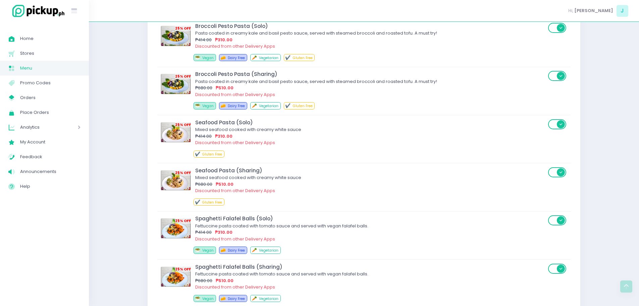
click at [45, 68] on span "Menu" at bounding box center [50, 68] width 60 height 9
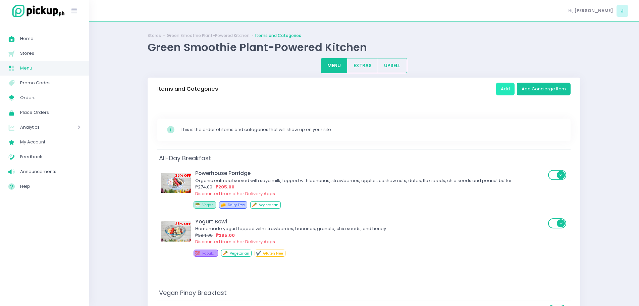
click at [505, 86] on button "Add" at bounding box center [505, 89] width 18 height 13
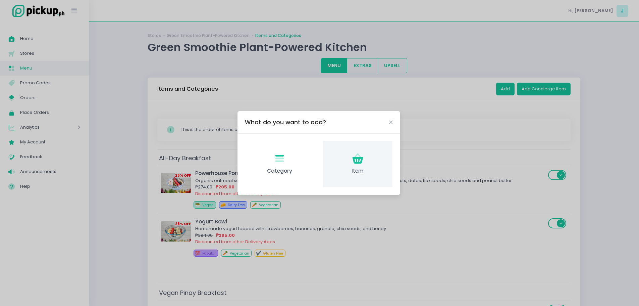
click at [360, 164] on icon "Item Created with Sketch." at bounding box center [357, 158] width 13 height 13
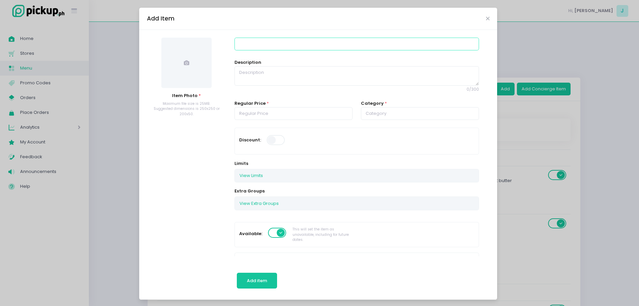
click at [293, 42] on input at bounding box center [357, 44] width 244 height 13
click at [299, 44] on input at bounding box center [357, 44] width 244 height 13
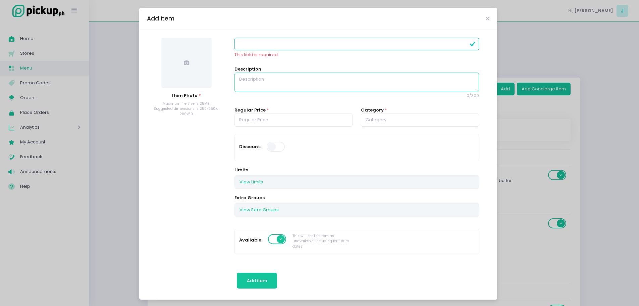
click at [246, 73] on textarea at bounding box center [357, 81] width 244 height 19
click at [464, 42] on input at bounding box center [357, 44] width 244 height 13
click at [482, 19] on div "Add Item" at bounding box center [318, 19] width 358 height 22
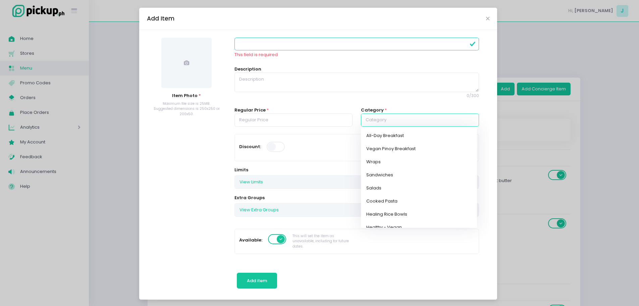
click at [375, 117] on input "text" at bounding box center [420, 119] width 118 height 13
click at [374, 109] on label "Category" at bounding box center [372, 110] width 23 height 7
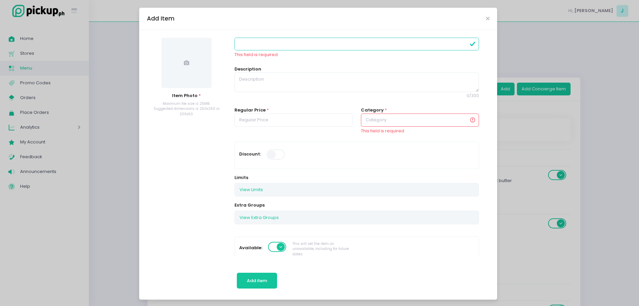
click at [374, 109] on label "Category" at bounding box center [372, 110] width 23 height 7
click at [374, 115] on input "text" at bounding box center [420, 119] width 118 height 13
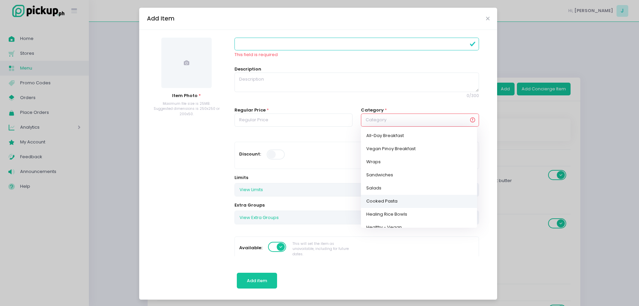
click at [369, 201] on link "Cooked Pasta" at bounding box center [419, 200] width 116 height 13
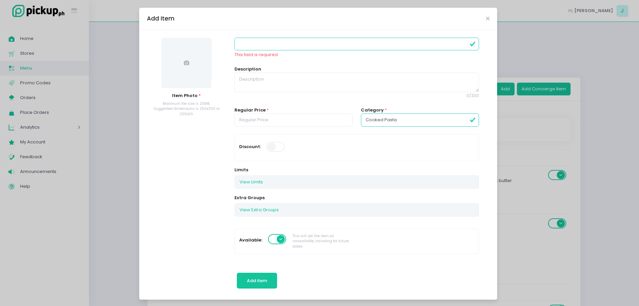
click at [315, 42] on input at bounding box center [357, 44] width 244 height 13
click at [486, 17] on icon "Close" at bounding box center [487, 18] width 3 height 5
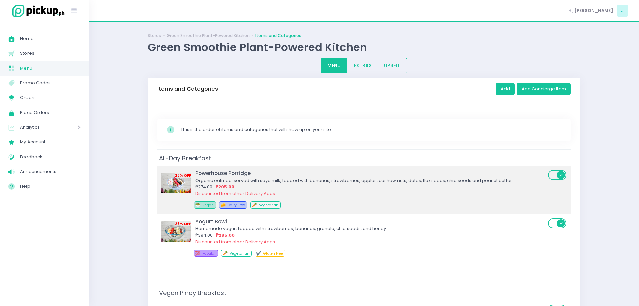
click at [397, 187] on div "₱274.00 ₱205.00" at bounding box center [370, 187] width 351 height 7
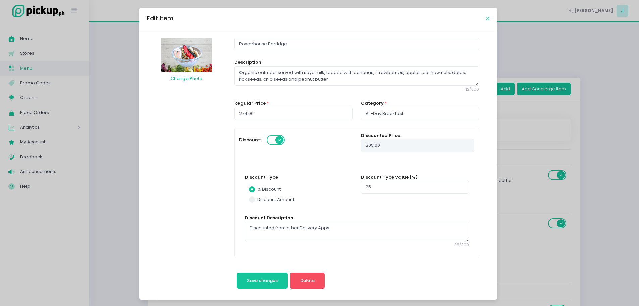
click at [486, 20] on icon "Close" at bounding box center [487, 18] width 3 height 5
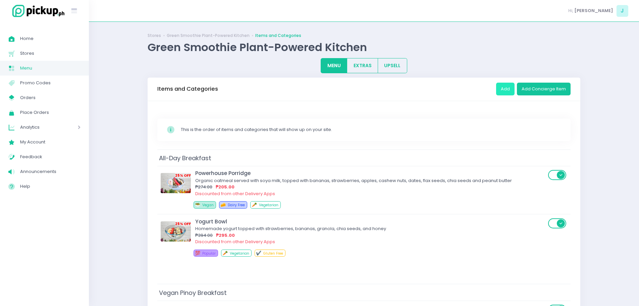
click at [511, 88] on button "Add" at bounding box center [505, 89] width 18 height 13
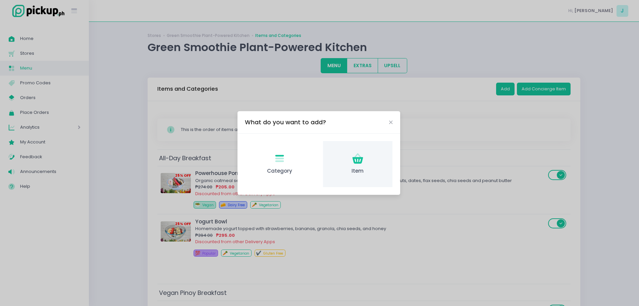
click at [355, 168] on span "Item" at bounding box center [358, 171] width 59 height 8
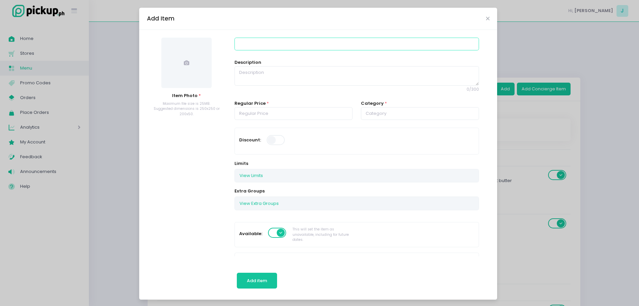
click at [349, 48] on input at bounding box center [357, 44] width 244 height 13
click at [353, 71] on textarea at bounding box center [357, 75] width 244 height 19
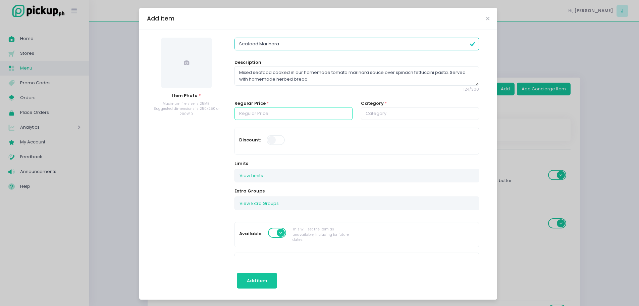
click at [322, 120] on input "number" at bounding box center [294, 113] width 118 height 13
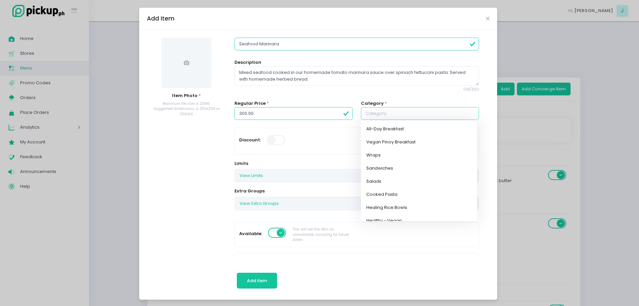
click at [423, 114] on input "text" at bounding box center [420, 113] width 118 height 13
click at [399, 198] on link "Cooked Pasta" at bounding box center [419, 194] width 116 height 13
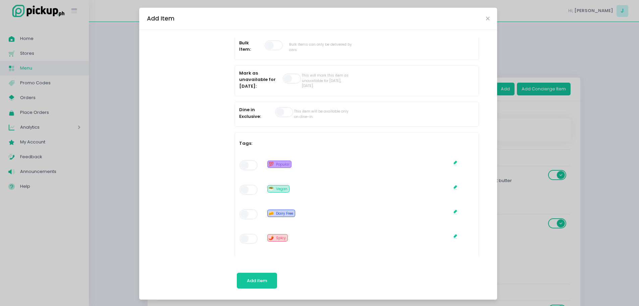
scroll to position [272, 0]
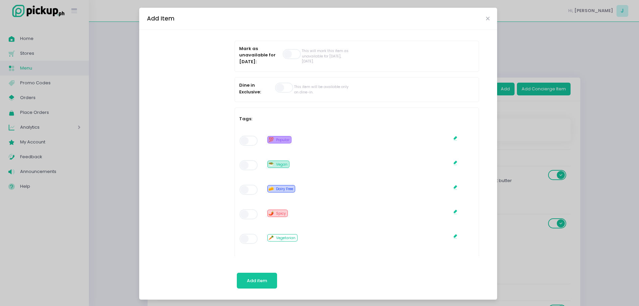
click at [247, 138] on span at bounding box center [249, 141] width 19 height 10
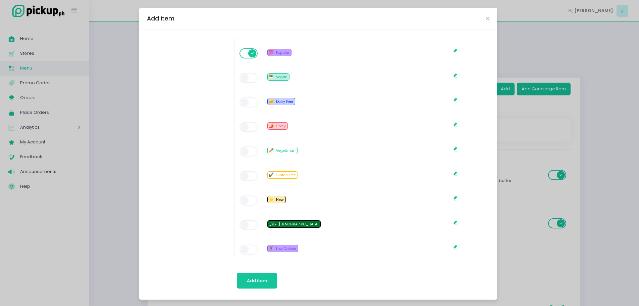
scroll to position [361, 0]
click at [249, 200] on span at bounding box center [249, 199] width 19 height 10
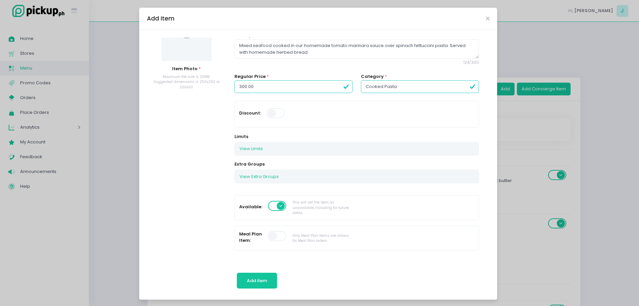
scroll to position [0, 0]
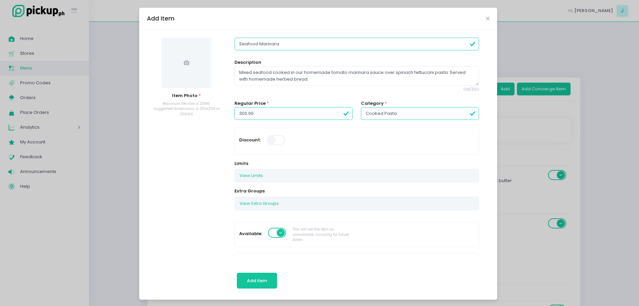
click at [200, 68] on span at bounding box center [186, 63] width 50 height 50
click at [261, 283] on span "Add item" at bounding box center [257, 280] width 20 height 6
click at [203, 56] on span at bounding box center [186, 63] width 50 height 50
click at [487, 17] on icon "Close" at bounding box center [487, 18] width 3 height 5
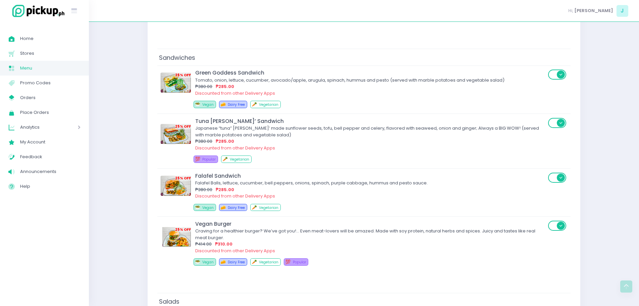
scroll to position [730, 0]
click at [49, 143] on span "My Account" at bounding box center [50, 142] width 60 height 9
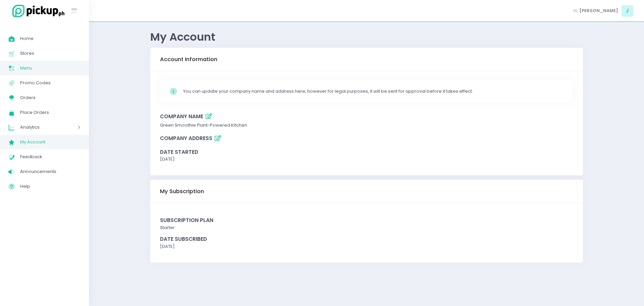
click at [45, 68] on span "Menu" at bounding box center [50, 68] width 60 height 9
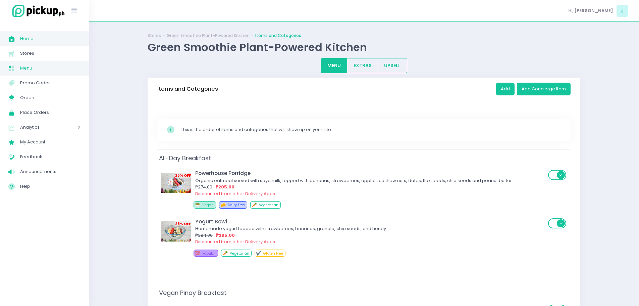
click at [34, 39] on span "Home" at bounding box center [50, 38] width 60 height 9
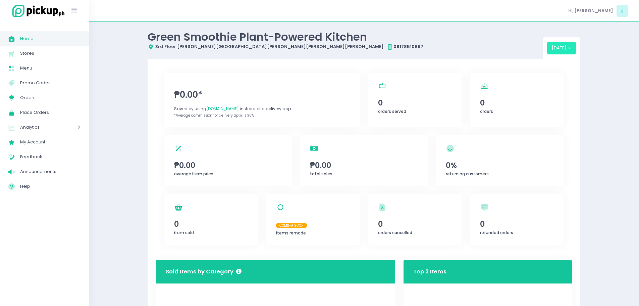
click at [566, 54] on button "[DATE]" at bounding box center [561, 48] width 29 height 13
click at [566, 51] on button "[DATE]" at bounding box center [561, 48] width 29 height 13
click at [76, 10] on icon "Stockholm-icons / Text / Menu Created with Sketch." at bounding box center [74, 11] width 9 height 9
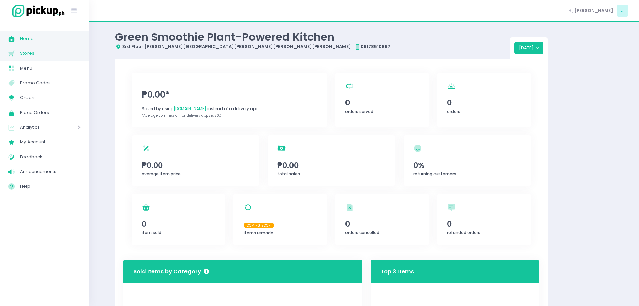
click at [39, 50] on span "Stores" at bounding box center [50, 53] width 60 height 9
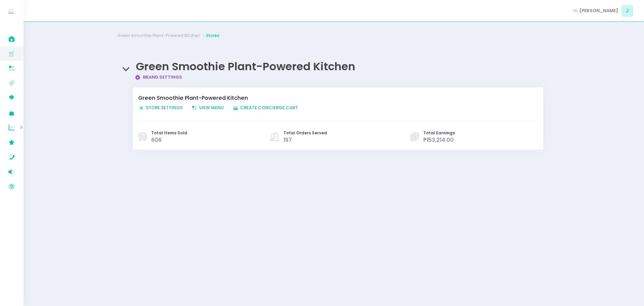
click at [161, 75] on link "Brand Settings Created with Sketch. Brand Settings" at bounding box center [159, 77] width 48 height 6
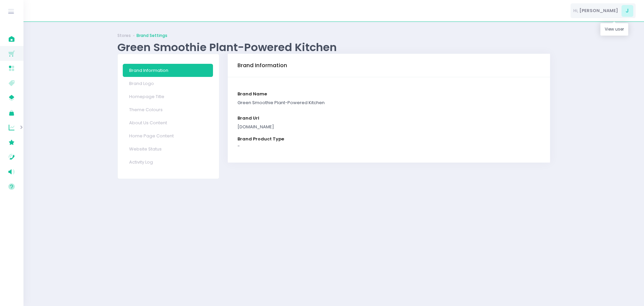
click at [614, 12] on span "[PERSON_NAME]" at bounding box center [599, 10] width 39 height 7
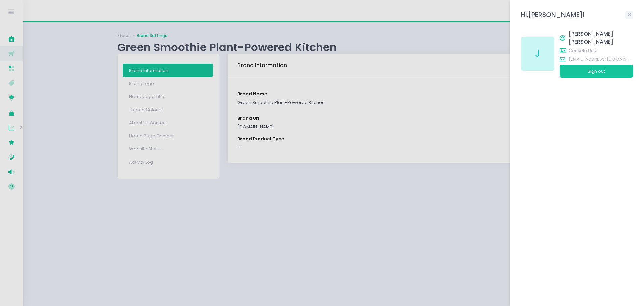
click at [152, 151] on div at bounding box center [322, 153] width 644 height 306
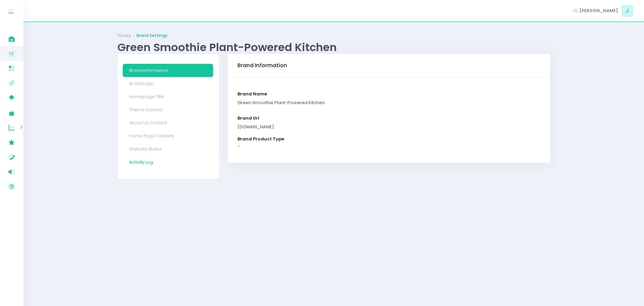
click at [151, 158] on link "Activity Log" at bounding box center [168, 161] width 90 height 13
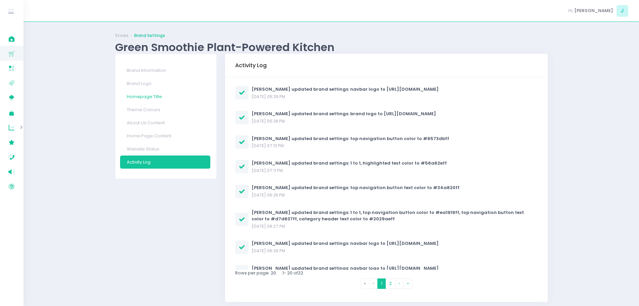
click at [153, 97] on link "Homepage Title" at bounding box center [165, 96] width 90 height 13
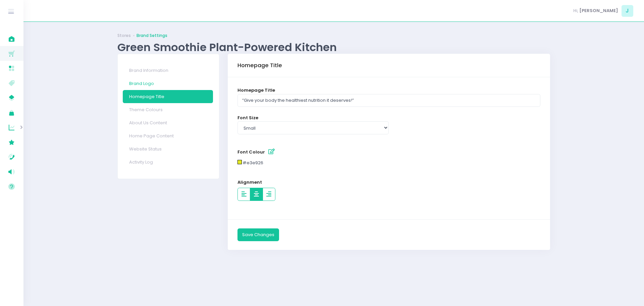
click at [147, 84] on link "Brand Logo" at bounding box center [168, 83] width 90 height 13
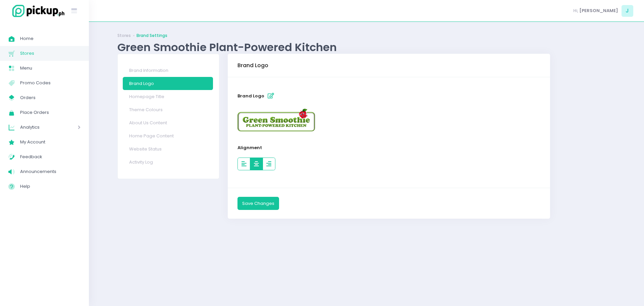
click at [43, 128] on span "Analytics" at bounding box center [39, 127] width 39 height 9
click at [48, 174] on span "My Account" at bounding box center [50, 171] width 60 height 9
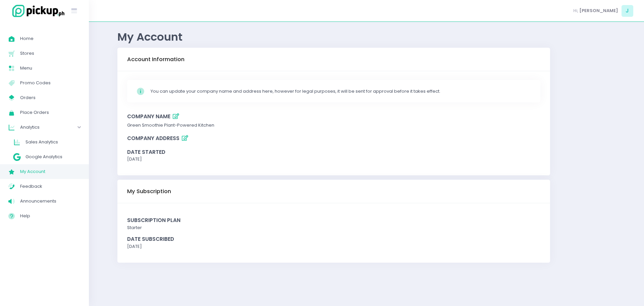
click at [48, 174] on span "My Account" at bounding box center [50, 171] width 60 height 9
click at [46, 188] on span "Feedback" at bounding box center [50, 186] width 60 height 9
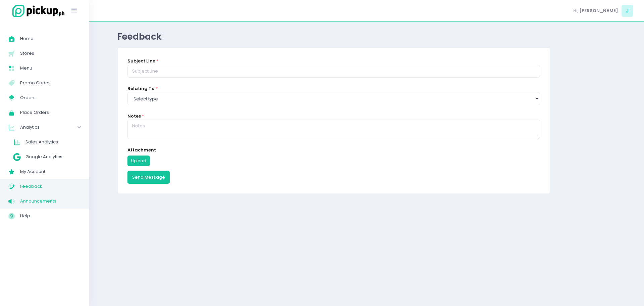
click at [45, 202] on span "Announcements" at bounding box center [50, 201] width 60 height 9
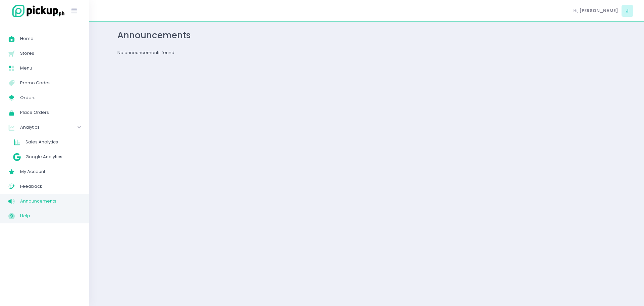
click at [42, 222] on link "Help Created with Sketch. Help" at bounding box center [44, 215] width 89 height 15
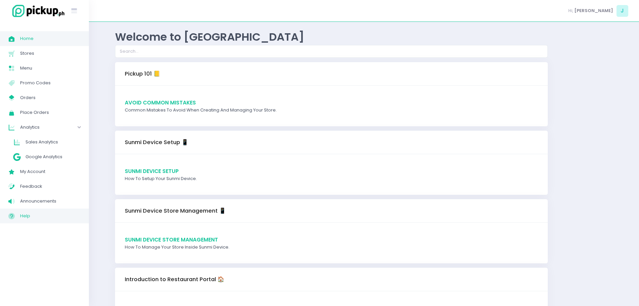
click at [40, 42] on span "Home" at bounding box center [50, 38] width 60 height 9
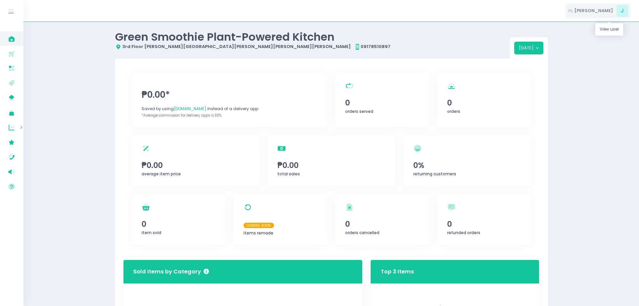
click at [609, 12] on span "[PERSON_NAME]" at bounding box center [594, 10] width 39 height 7
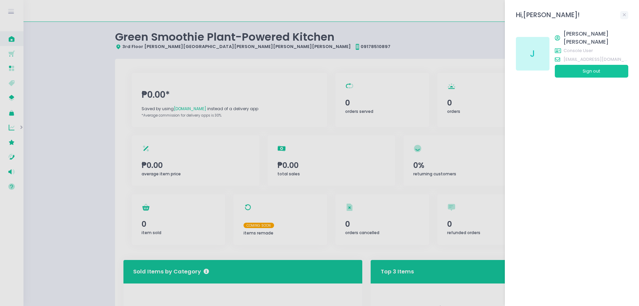
click at [10, 54] on div at bounding box center [319, 153] width 639 height 306
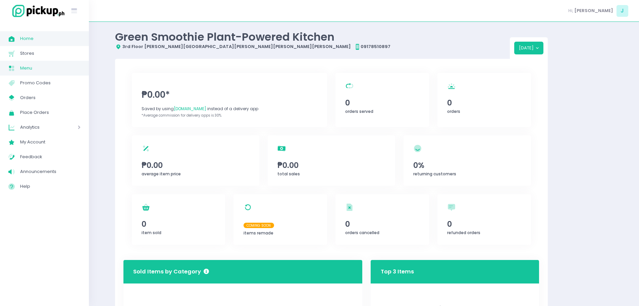
click at [33, 69] on span "Menu" at bounding box center [50, 68] width 60 height 9
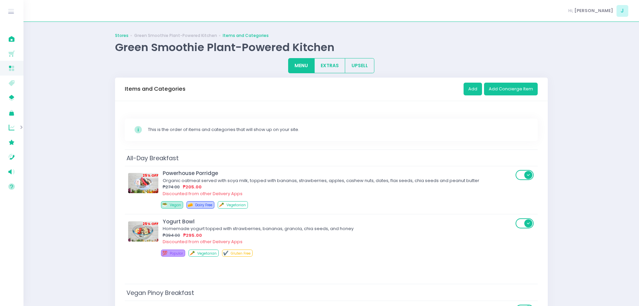
click at [124, 35] on link "Stores" at bounding box center [121, 36] width 13 height 6
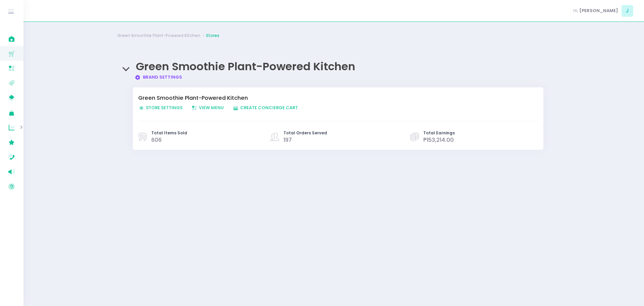
click at [169, 107] on span "Store Settings Created with Sketch. Store Settings" at bounding box center [160, 107] width 44 height 6
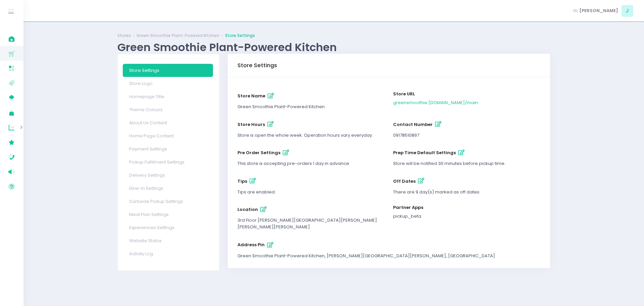
click at [267, 123] on icon "button" at bounding box center [270, 124] width 6 height 6
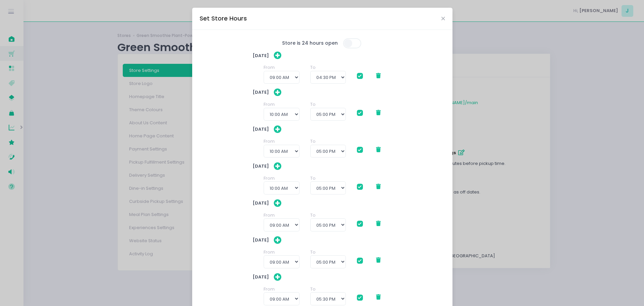
click at [357, 78] on span at bounding box center [360, 76] width 6 height 6
click at [365, 77] on input "checkbox" at bounding box center [367, 74] width 4 height 4
click at [358, 112] on span at bounding box center [360, 113] width 6 height 6
click at [365, 112] on input "checkbox" at bounding box center [367, 111] width 4 height 4
click at [358, 152] on span at bounding box center [360, 150] width 6 height 6
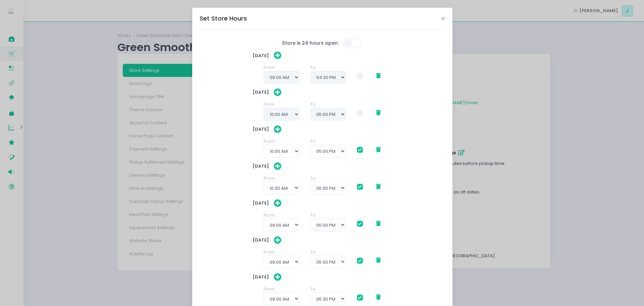
click at [365, 151] on input "checkbox" at bounding box center [367, 148] width 4 height 4
click at [357, 187] on span at bounding box center [360, 187] width 6 height 6
click at [365, 187] on input "checkbox" at bounding box center [367, 185] width 4 height 4
click at [360, 225] on span at bounding box center [360, 223] width 6 height 6
click at [365, 225] on input "checkbox" at bounding box center [367, 222] width 4 height 4
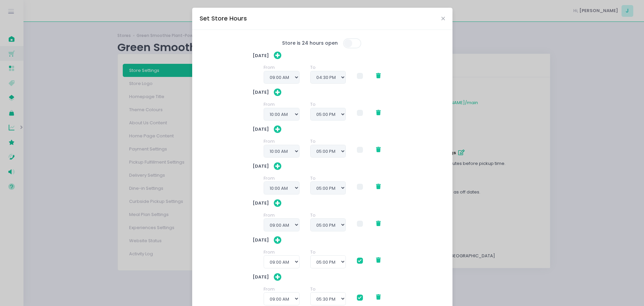
click at [361, 262] on div "From 12:00 AM 12:30 AM 01:00 AM 01:30 AM 02:00 AM 02:30 AM 03:00 AM 03:30 AM 04…" at bounding box center [322, 258] width 139 height 19
click at [357, 260] on span at bounding box center [360, 260] width 6 height 6
click at [365, 260] on input "checkbox" at bounding box center [367, 259] width 4 height 4
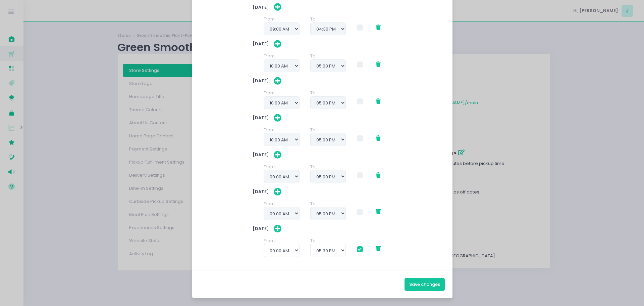
click at [357, 250] on span at bounding box center [360, 249] width 6 height 6
click at [365, 250] on input "checkbox" at bounding box center [367, 248] width 4 height 4
click at [420, 281] on button "Save changes" at bounding box center [425, 284] width 40 height 13
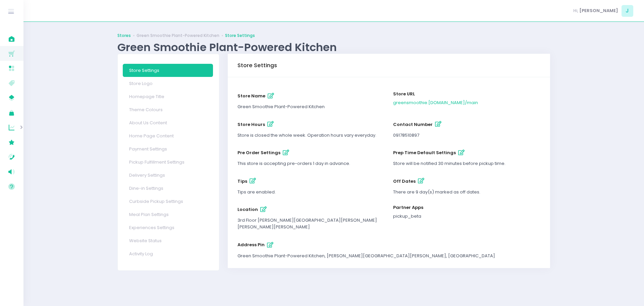
click at [126, 33] on link "Stores" at bounding box center [123, 36] width 13 height 6
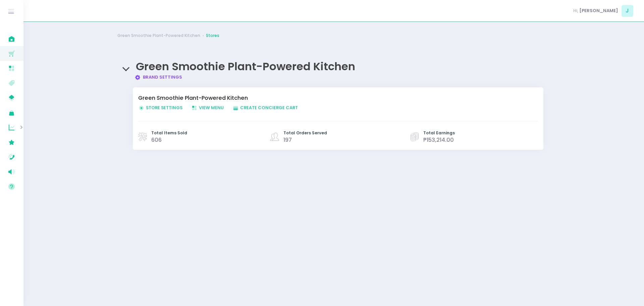
click at [209, 106] on span "View Menu Created with Sketch. View Menu" at bounding box center [207, 107] width 33 height 6
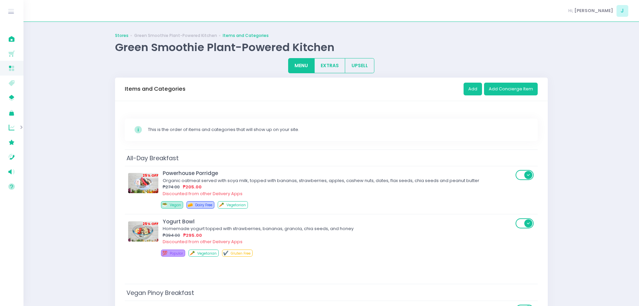
click at [120, 35] on link "Stores" at bounding box center [121, 36] width 13 height 6
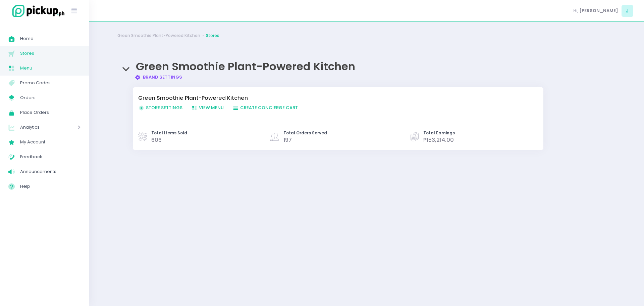
click at [21, 67] on span "Menu" at bounding box center [50, 68] width 60 height 9
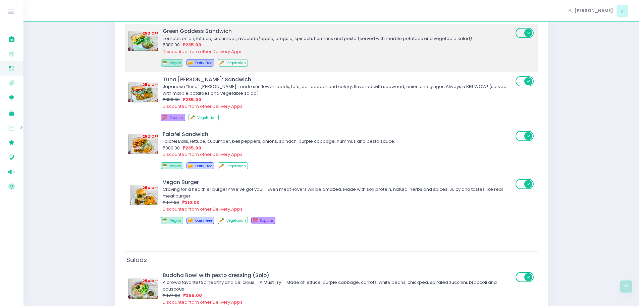
scroll to position [776, 0]
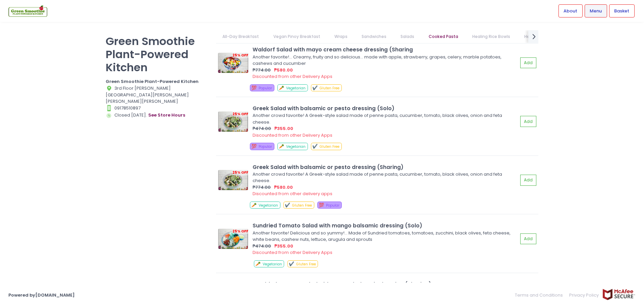
scroll to position [1268, 0]
click at [163, 111] on button "see store hours" at bounding box center [167, 114] width 38 height 7
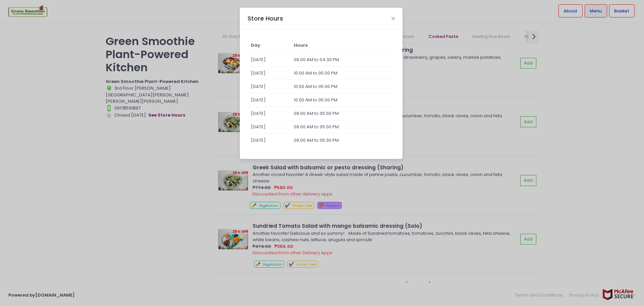
click at [358, 60] on td "09:00 AM to 04:30 PM" at bounding box center [343, 59] width 104 height 13
click at [325, 59] on td "09:00 AM to 04:30 PM" at bounding box center [343, 59] width 104 height 13
click at [320, 110] on td "09:00 AM to 05:00 PM" at bounding box center [343, 113] width 104 height 13
click at [394, 18] on icon "Close" at bounding box center [393, 18] width 3 height 5
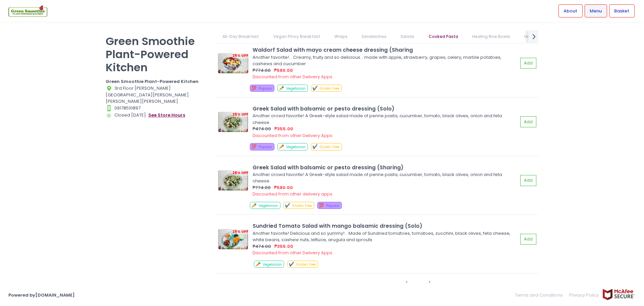
click at [158, 111] on button "see store hours" at bounding box center [167, 114] width 38 height 7
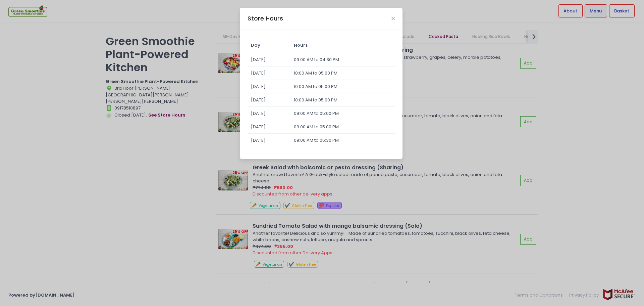
click at [318, 58] on td "09:00 AM to 04:30 PM" at bounding box center [343, 59] width 104 height 13
click at [351, 53] on td "09:00 AM to 04:30 PM" at bounding box center [343, 59] width 104 height 13
click at [356, 60] on td "09:00 AM to 04:30 PM" at bounding box center [343, 59] width 104 height 13
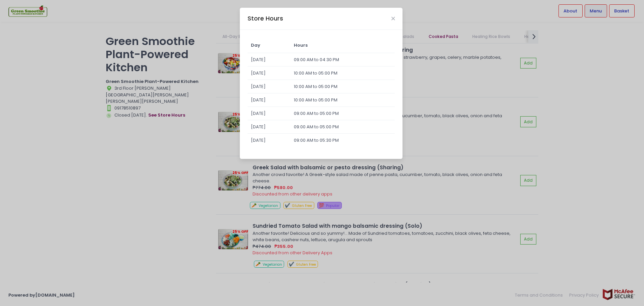
click at [348, 59] on td "09:00 AM to 04:30 PM" at bounding box center [343, 59] width 104 height 13
click at [327, 59] on td "09:00 AM to 04:30 PM" at bounding box center [343, 59] width 104 height 13
click at [346, 61] on td "09:00 AM to 04:30 PM" at bounding box center [343, 59] width 104 height 13
click at [395, 17] on button "Close" at bounding box center [393, 18] width 3 height 3
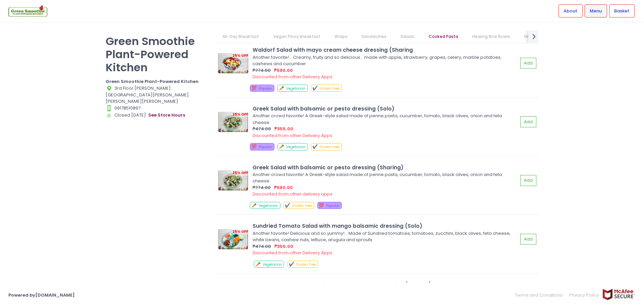
click at [603, 10] on link "Menu" at bounding box center [596, 10] width 22 height 13
click at [161, 111] on button "see store hours" at bounding box center [167, 114] width 38 height 7
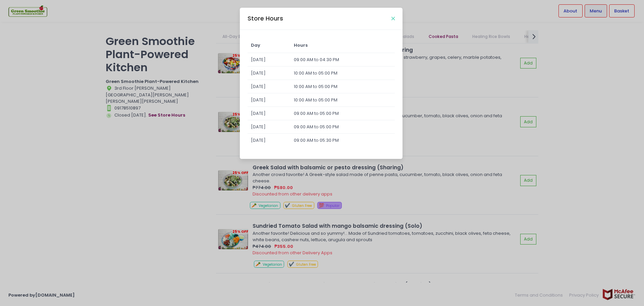
click at [393, 19] on icon "Close" at bounding box center [393, 18] width 3 height 5
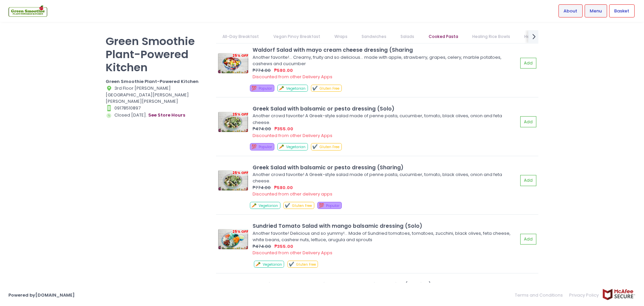
click at [577, 9] on span "About" at bounding box center [571, 11] width 14 height 7
